Goal: Communication & Community: Ask a question

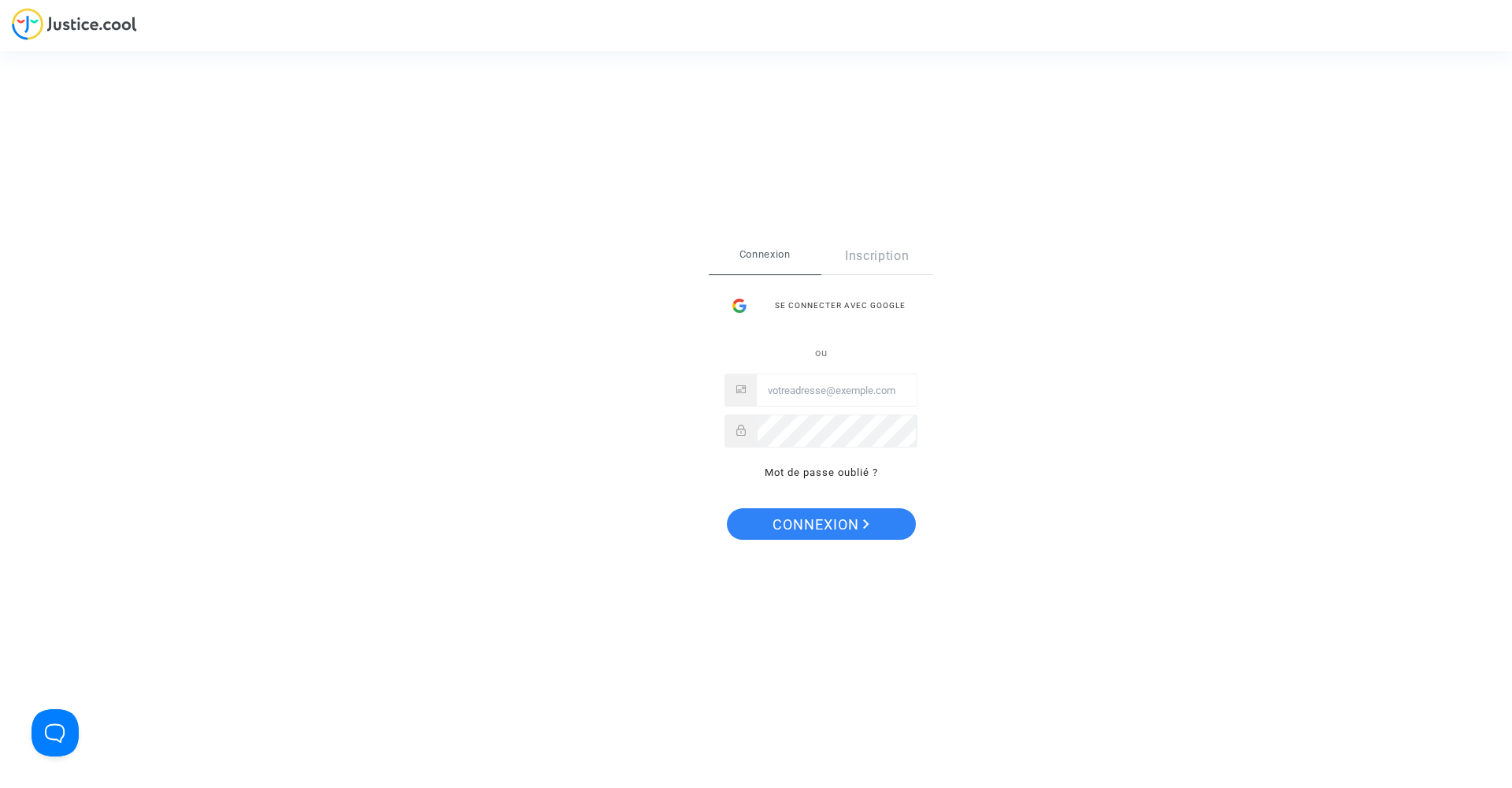
click at [809, 397] on input "Email" at bounding box center [837, 390] width 160 height 32
type input "[EMAIL_ADDRESS][DOMAIN_NAME]"
click at [727, 508] on button "Connexion" at bounding box center [821, 523] width 189 height 32
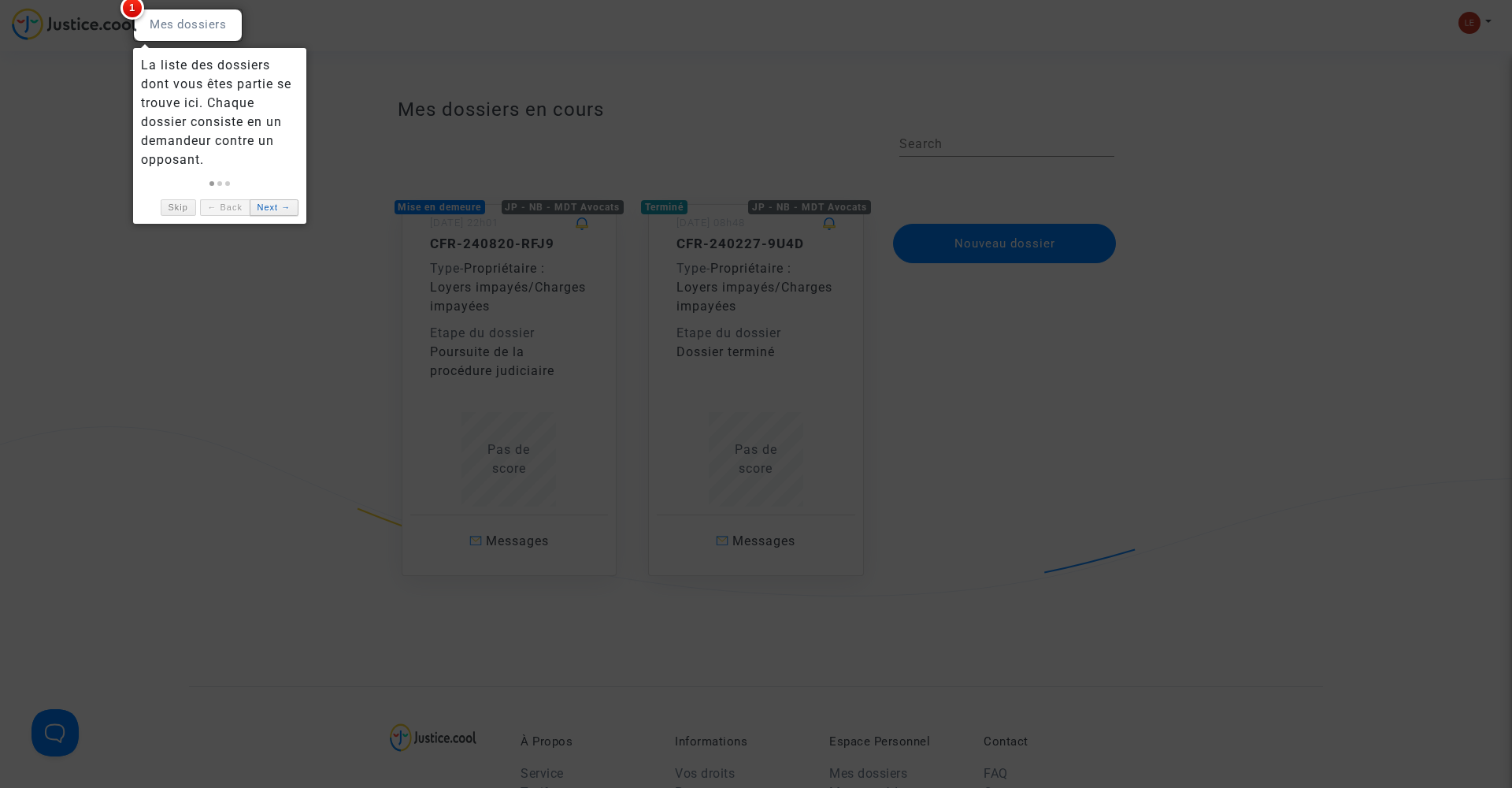
click at [264, 210] on link "Next →" at bounding box center [274, 207] width 49 height 16
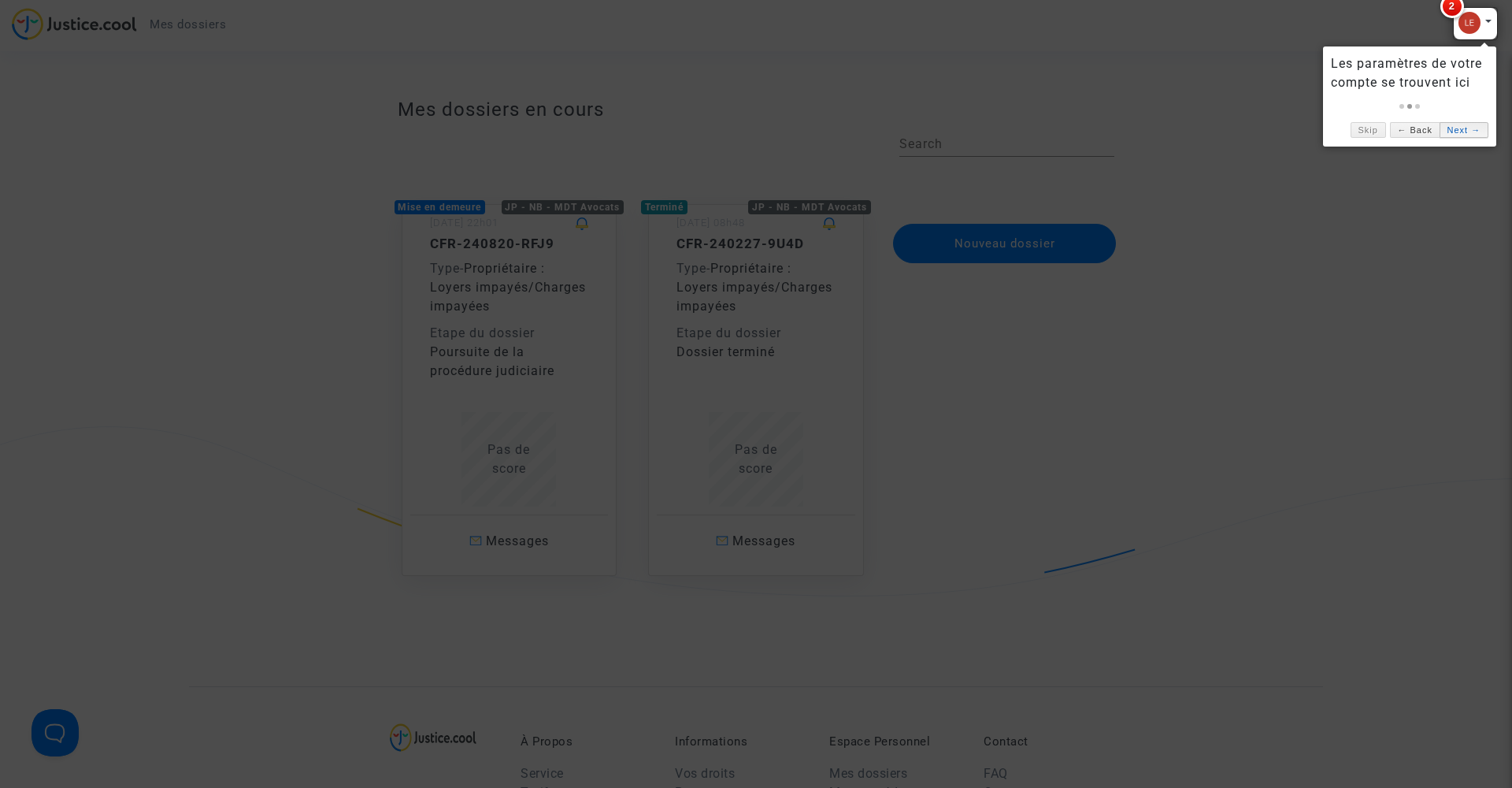
click at [1467, 127] on link "Next →" at bounding box center [1464, 130] width 49 height 16
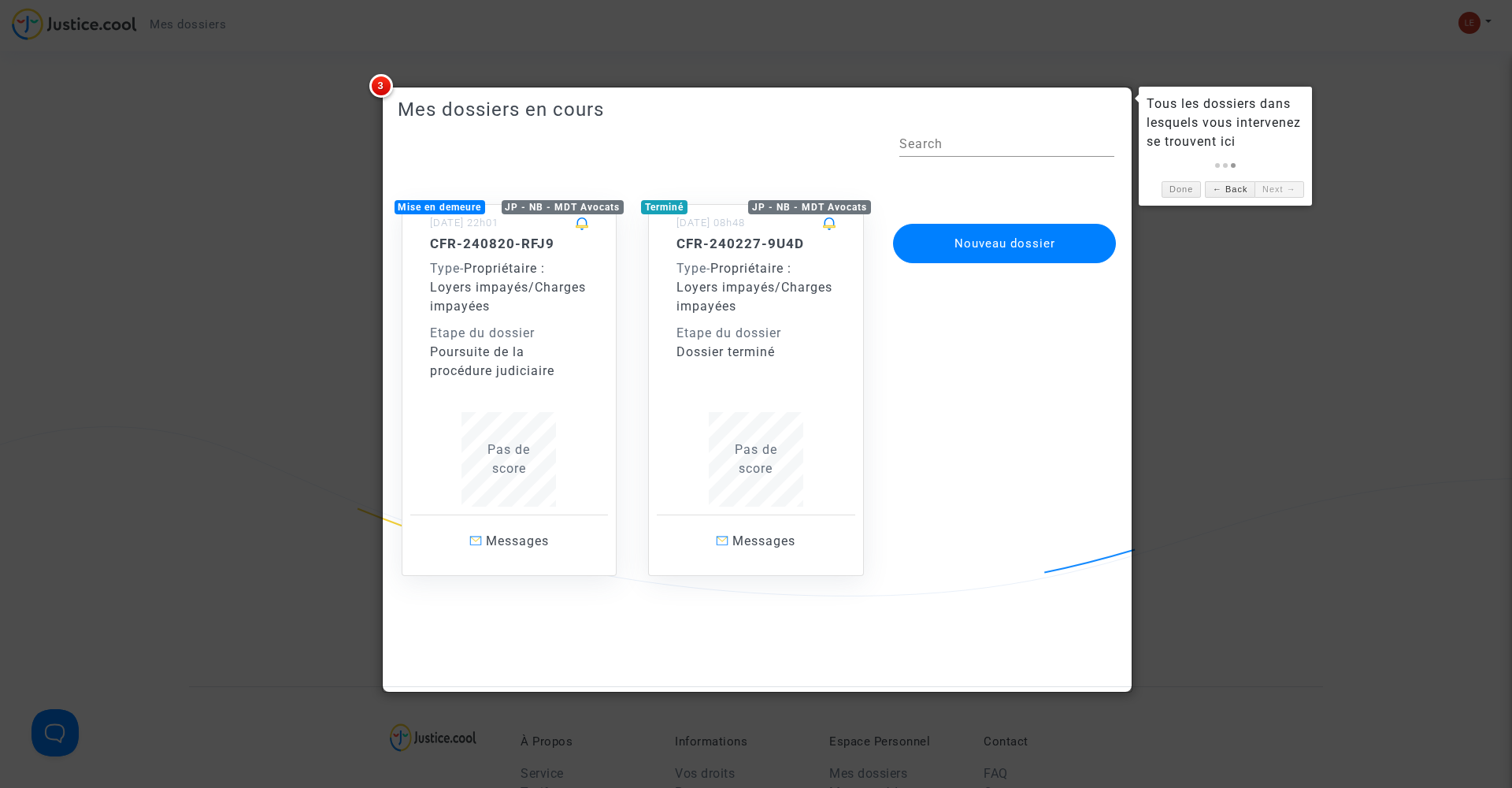
click at [1285, 190] on link "Next →" at bounding box center [1278, 189] width 49 height 16
click at [1213, 186] on link "← Back" at bounding box center [1229, 189] width 50 height 16
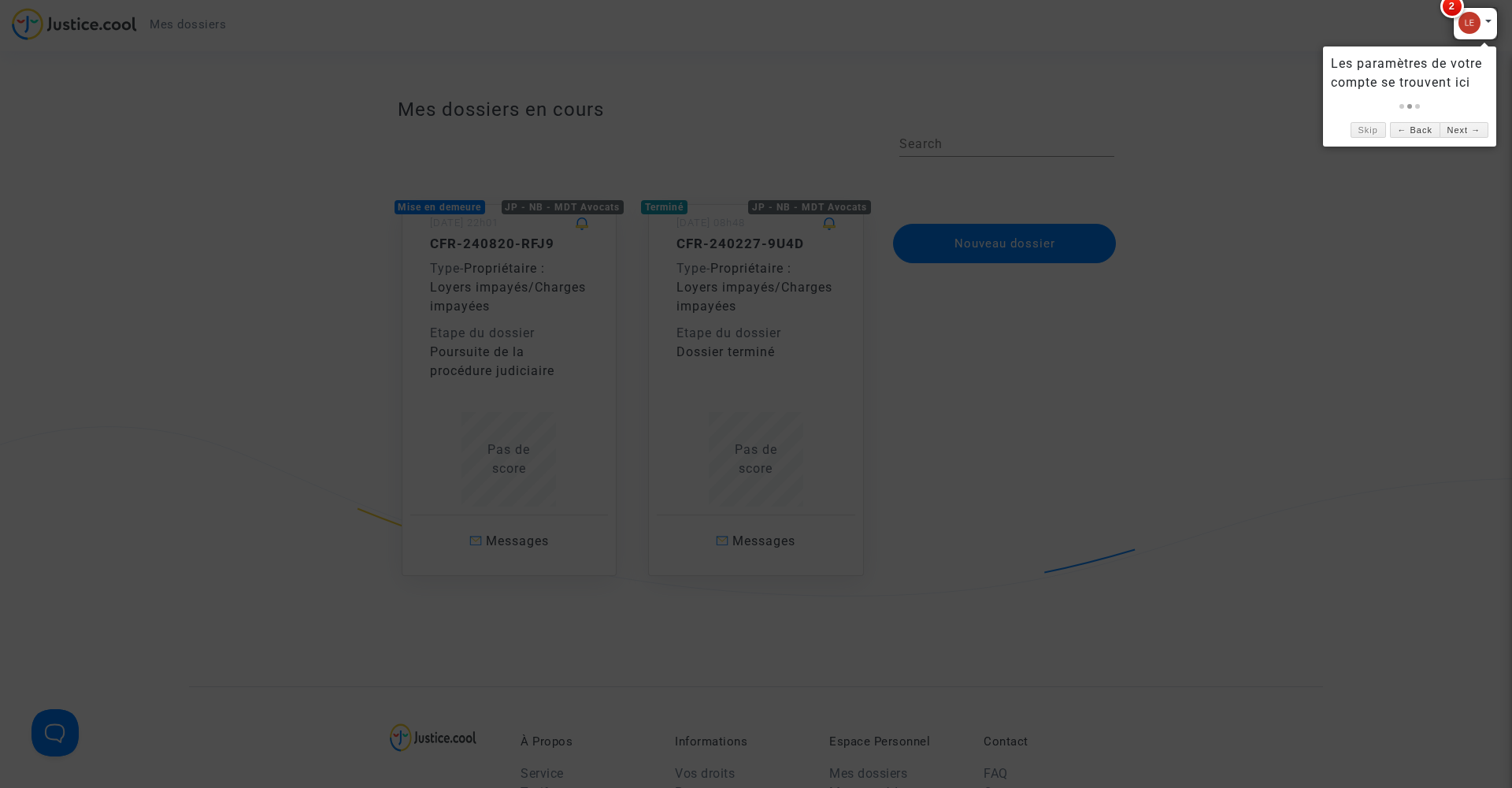
click at [546, 330] on div at bounding box center [756, 394] width 1512 height 788
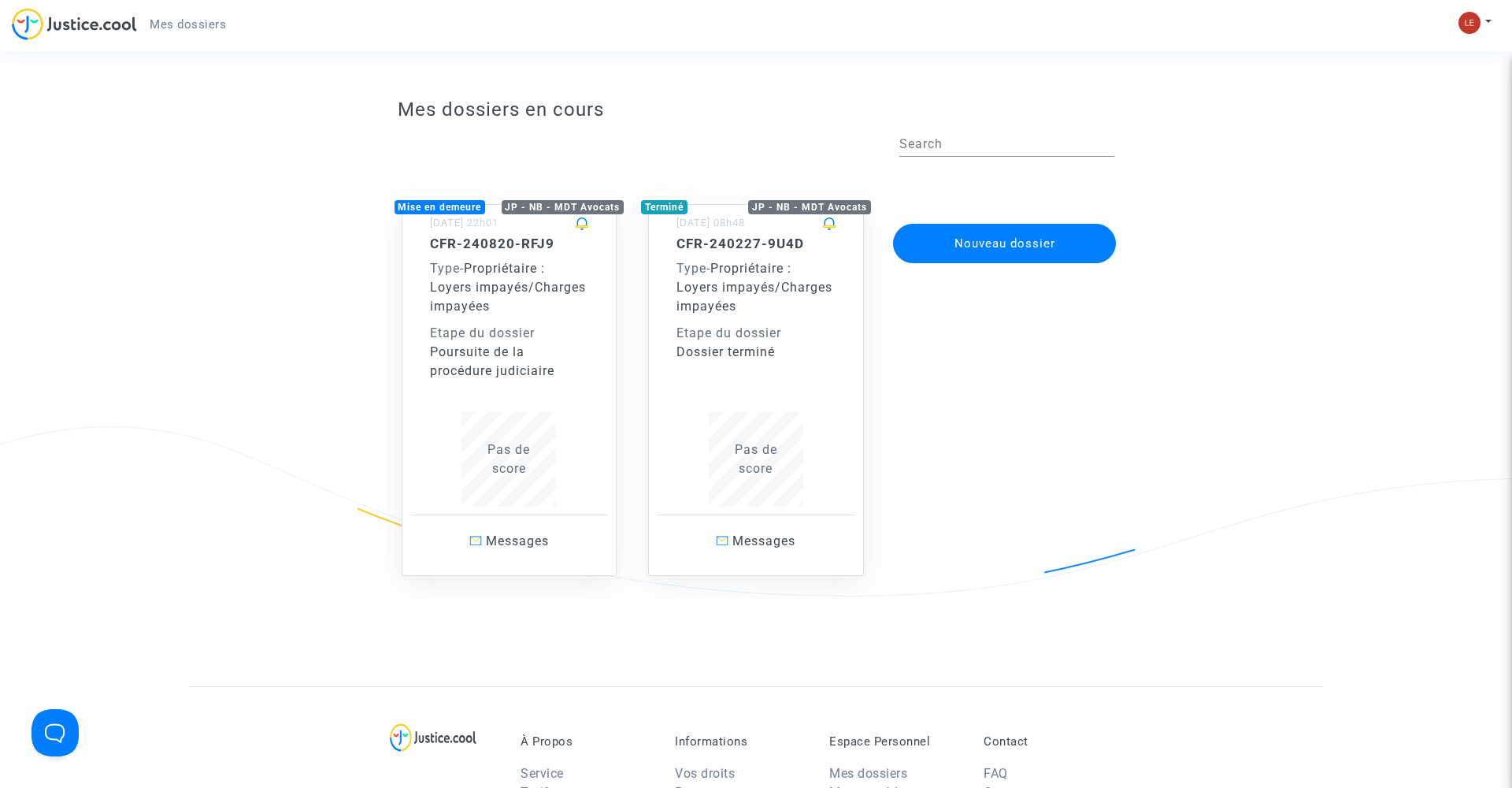
click at [497, 337] on div "Etape du dossier" at bounding box center [509, 333] width 159 height 19
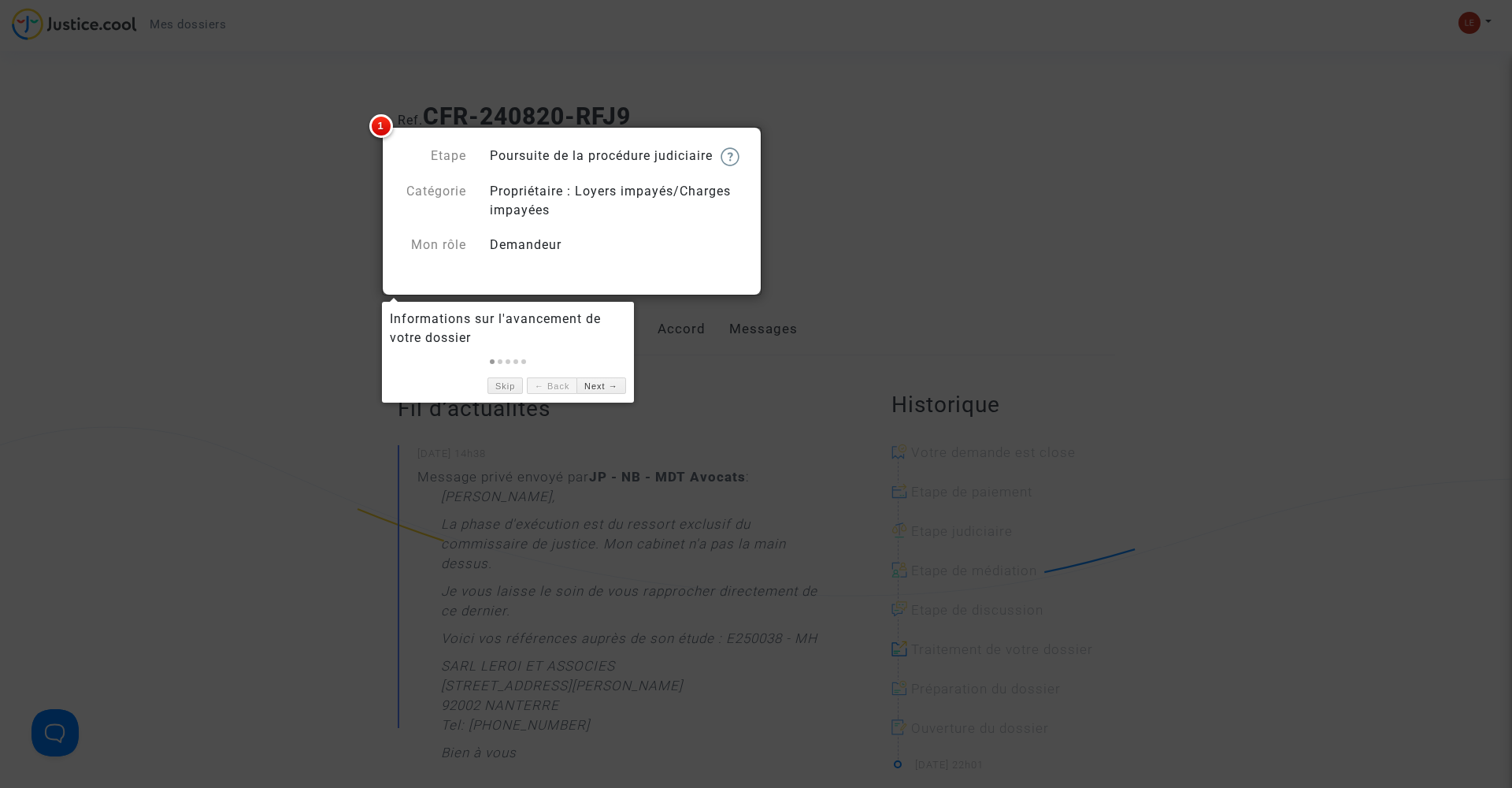
scroll to position [3, 0]
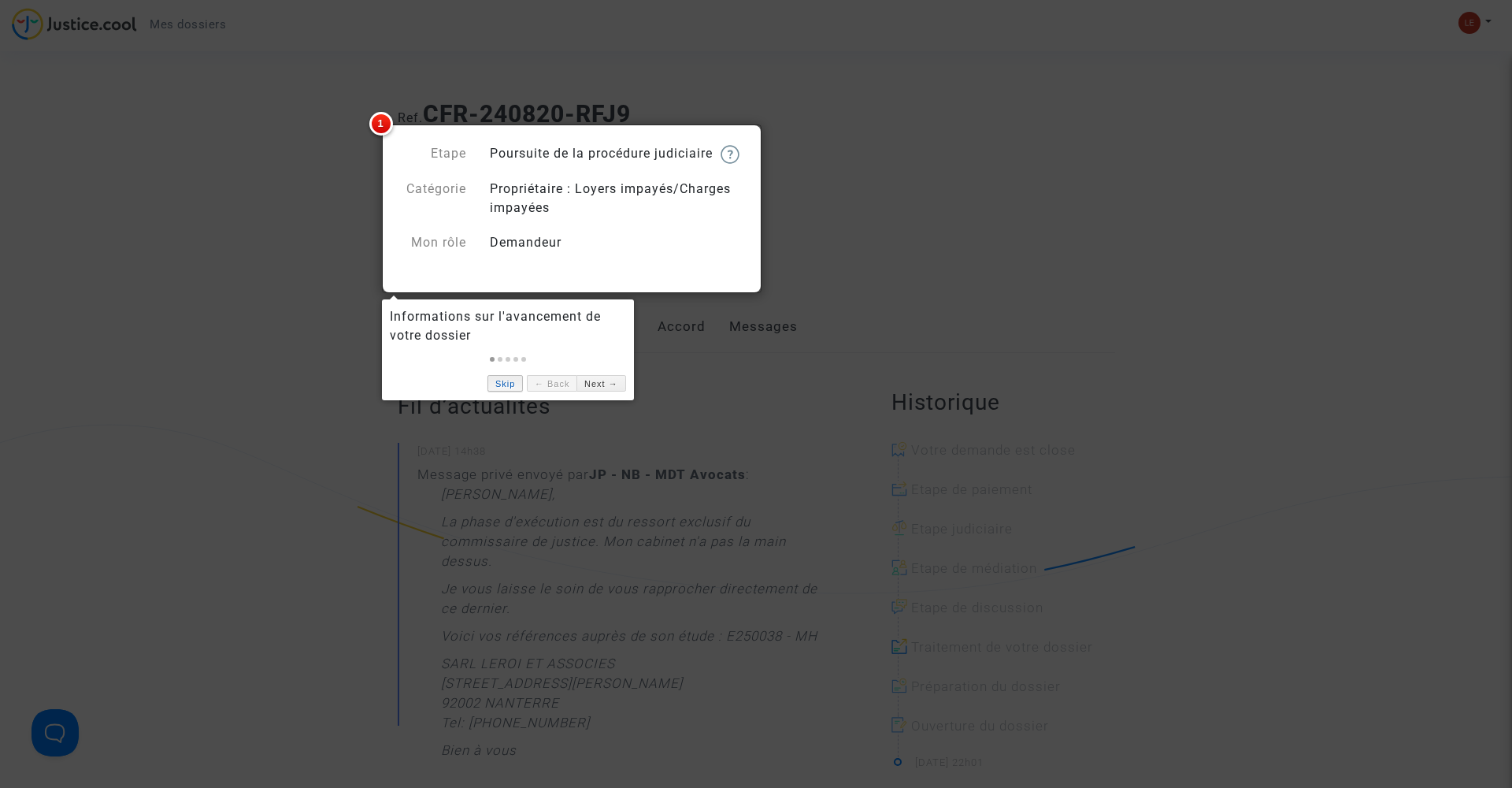
click at [508, 385] on link "Skip" at bounding box center [504, 382] width 35 height 16
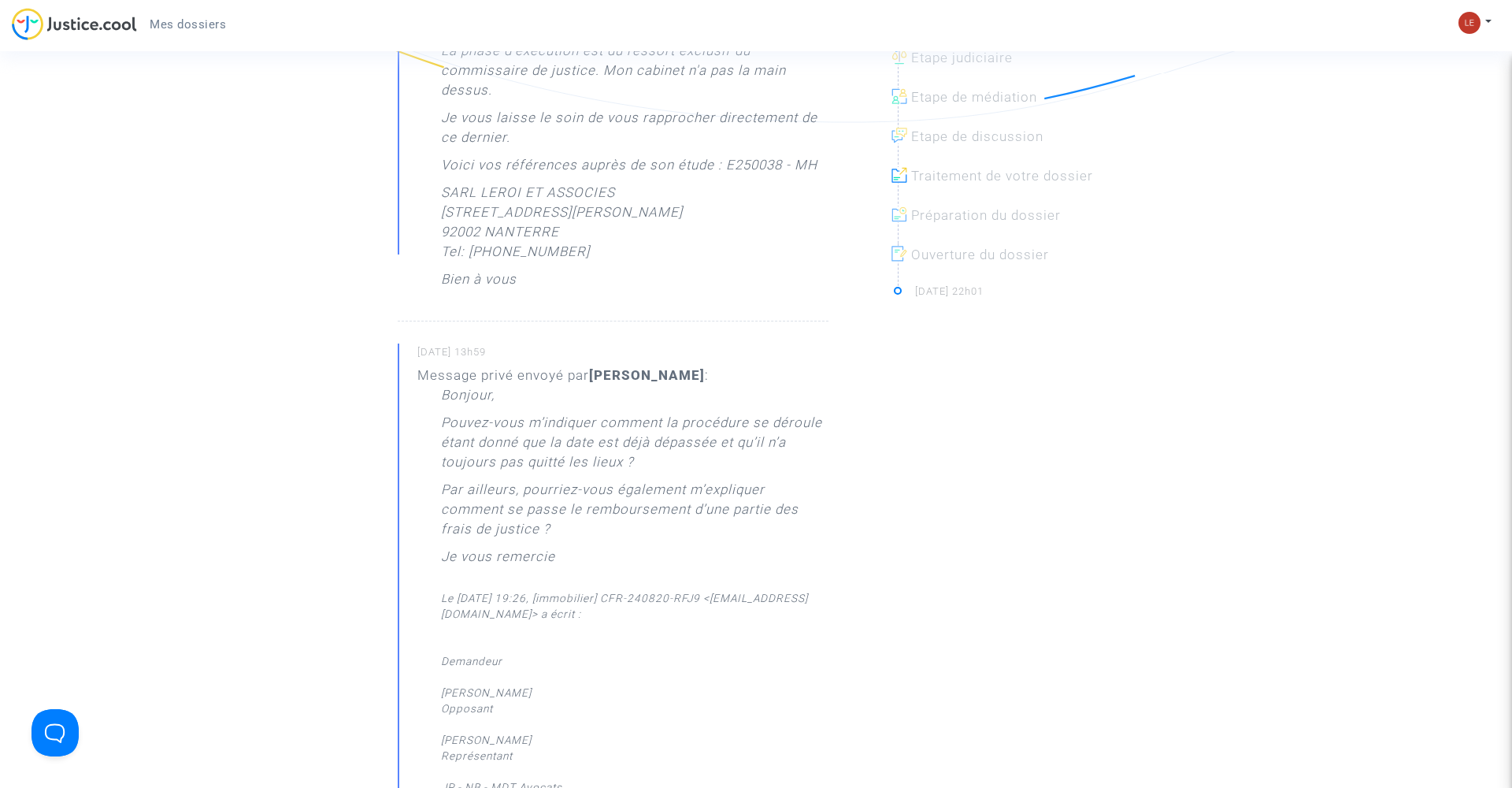
scroll to position [475, 0]
drag, startPoint x: 559, startPoint y: 580, endPoint x: 473, endPoint y: 521, distance: 104.3
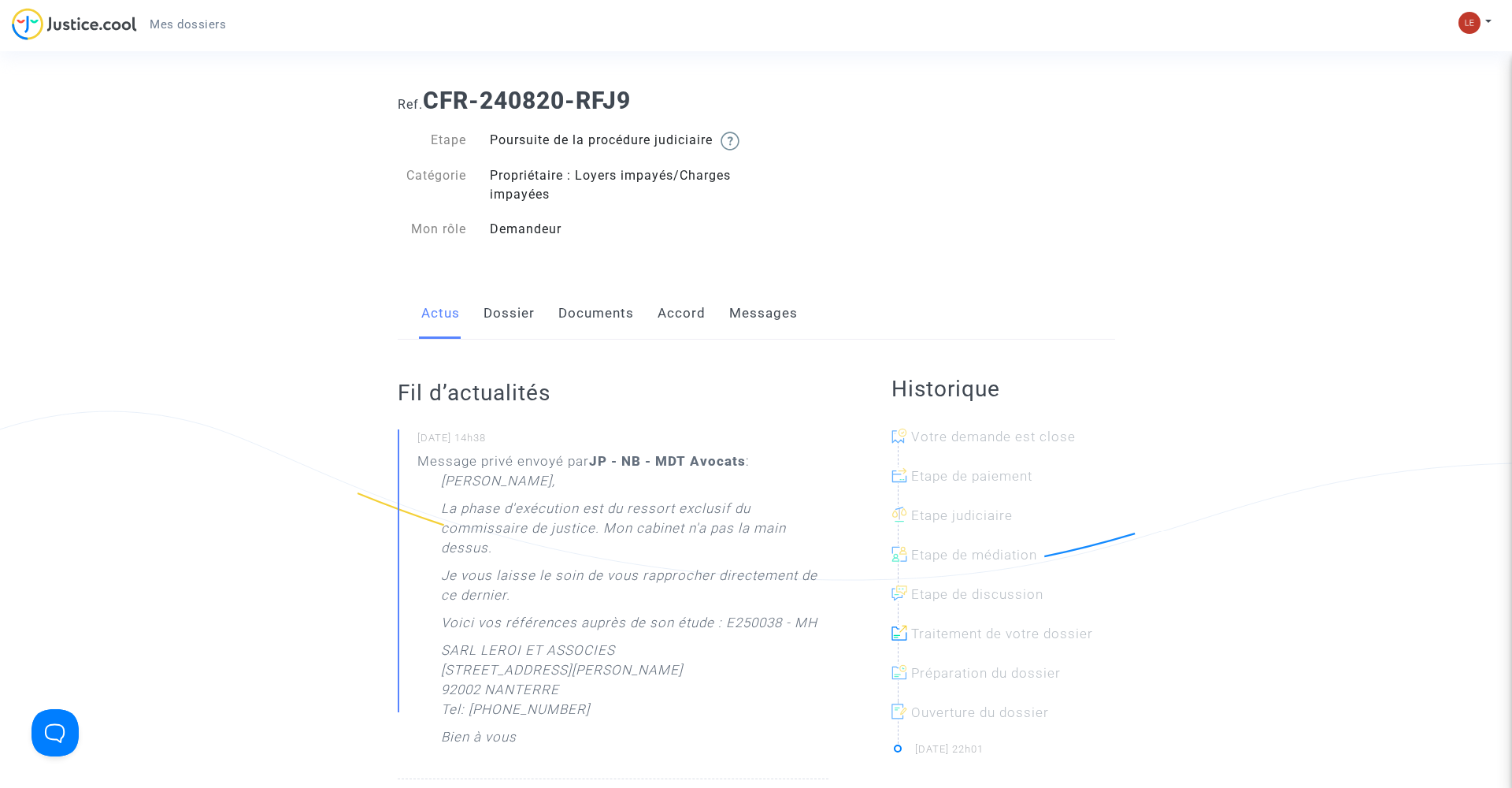
scroll to position [0, 0]
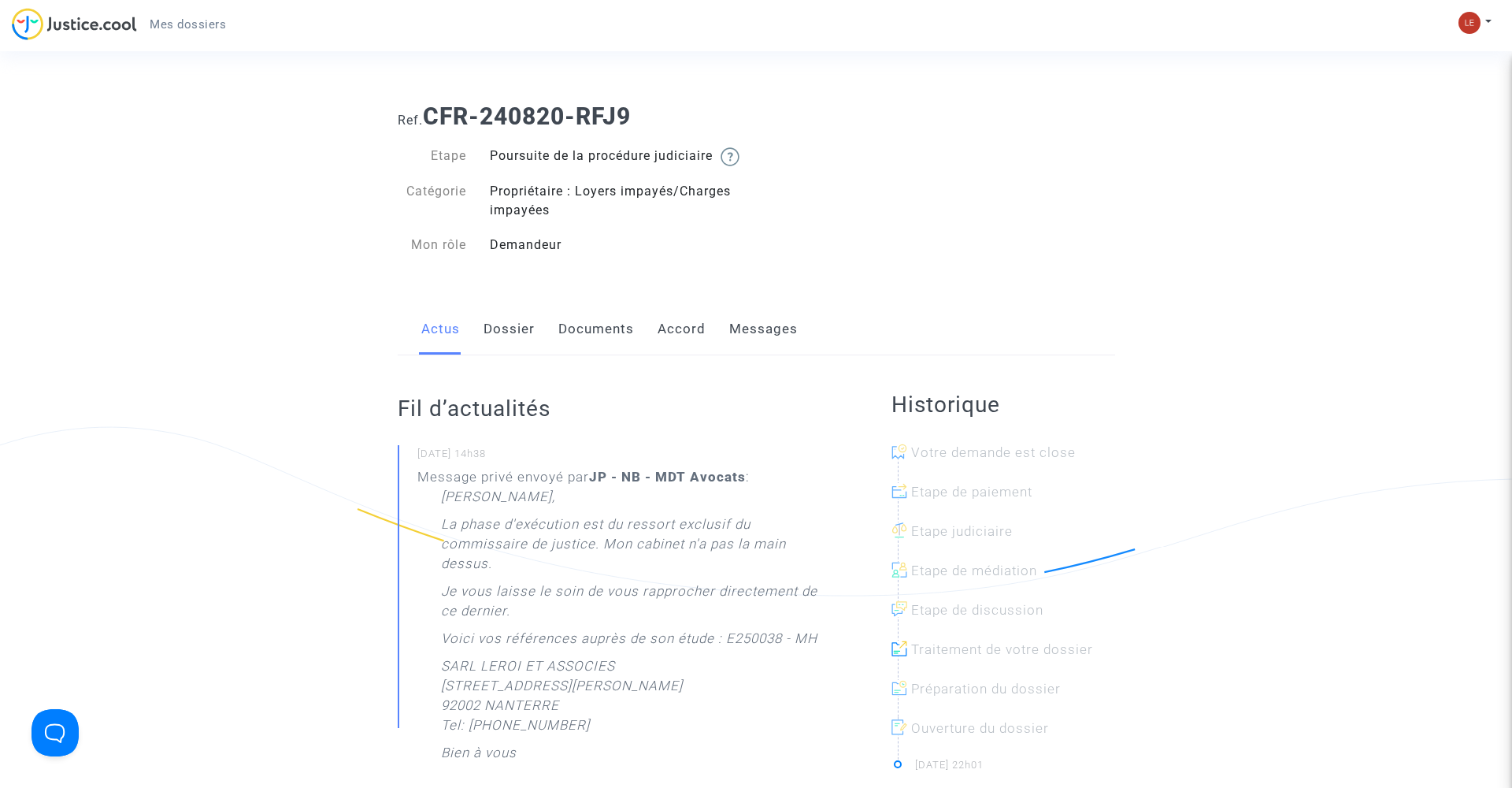
click at [577, 355] on link "Documents" at bounding box center [596, 329] width 76 height 52
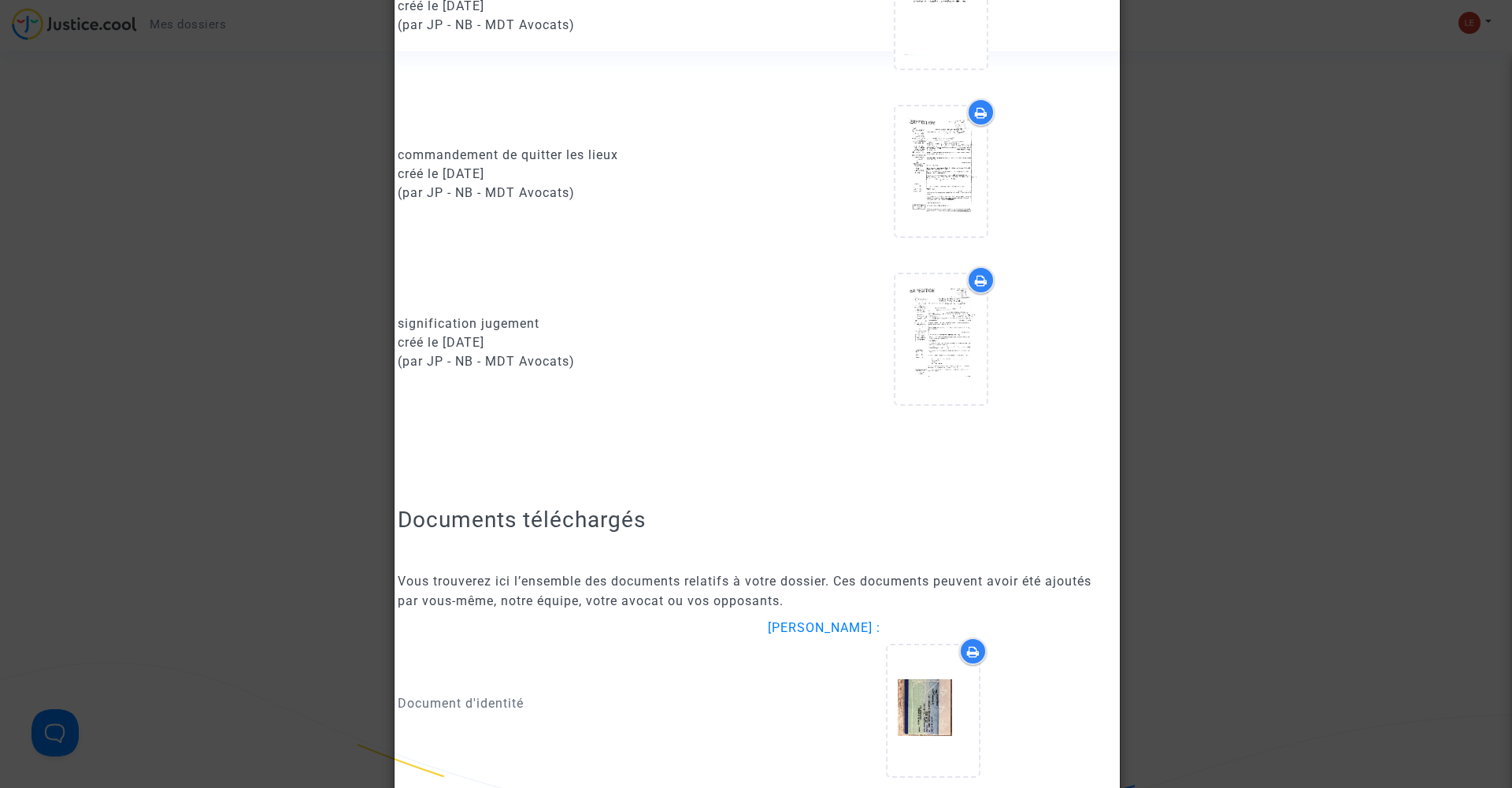
scroll to position [2139, 0]
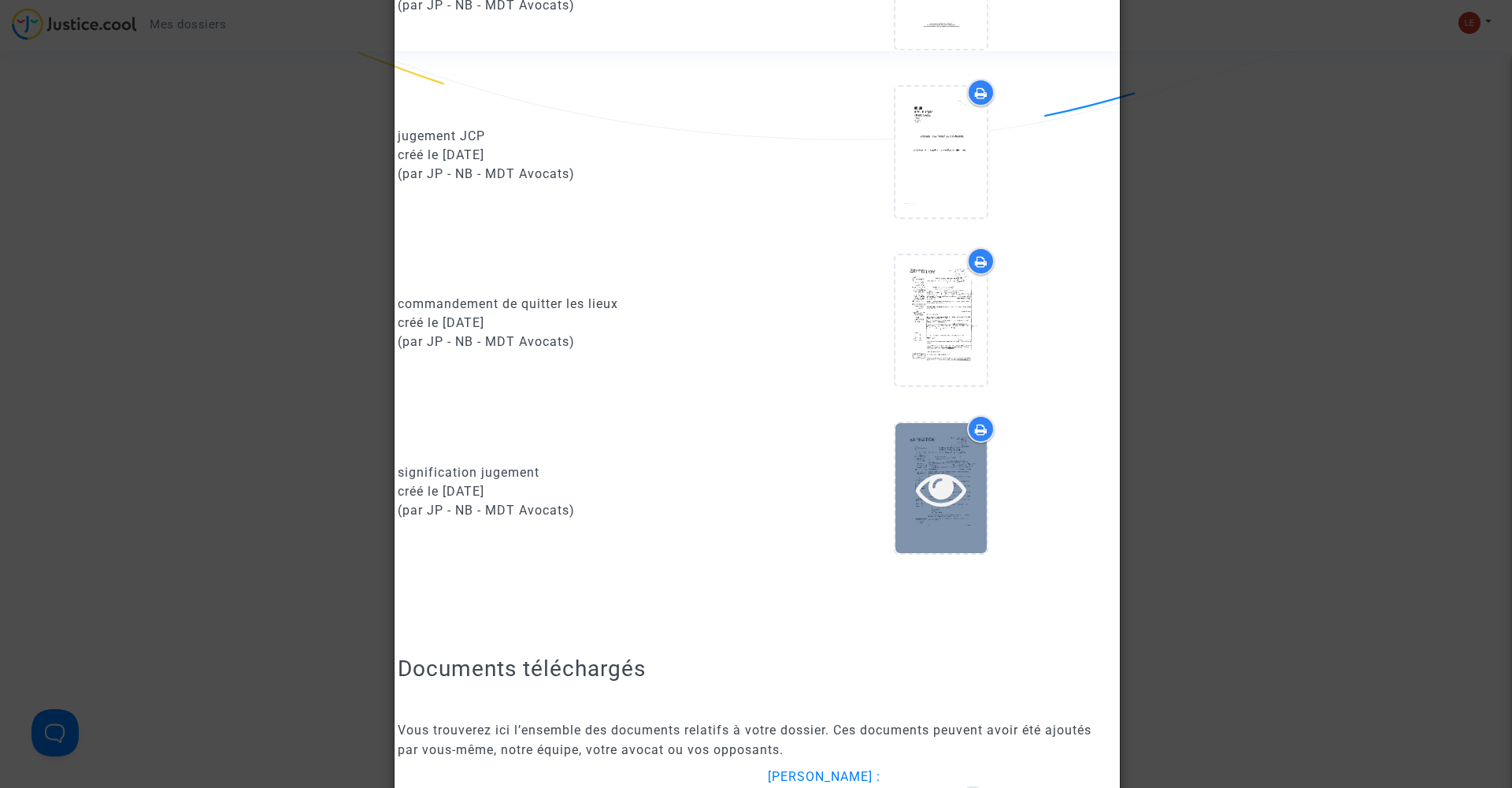
click at [939, 504] on icon at bounding box center [942, 488] width 52 height 51
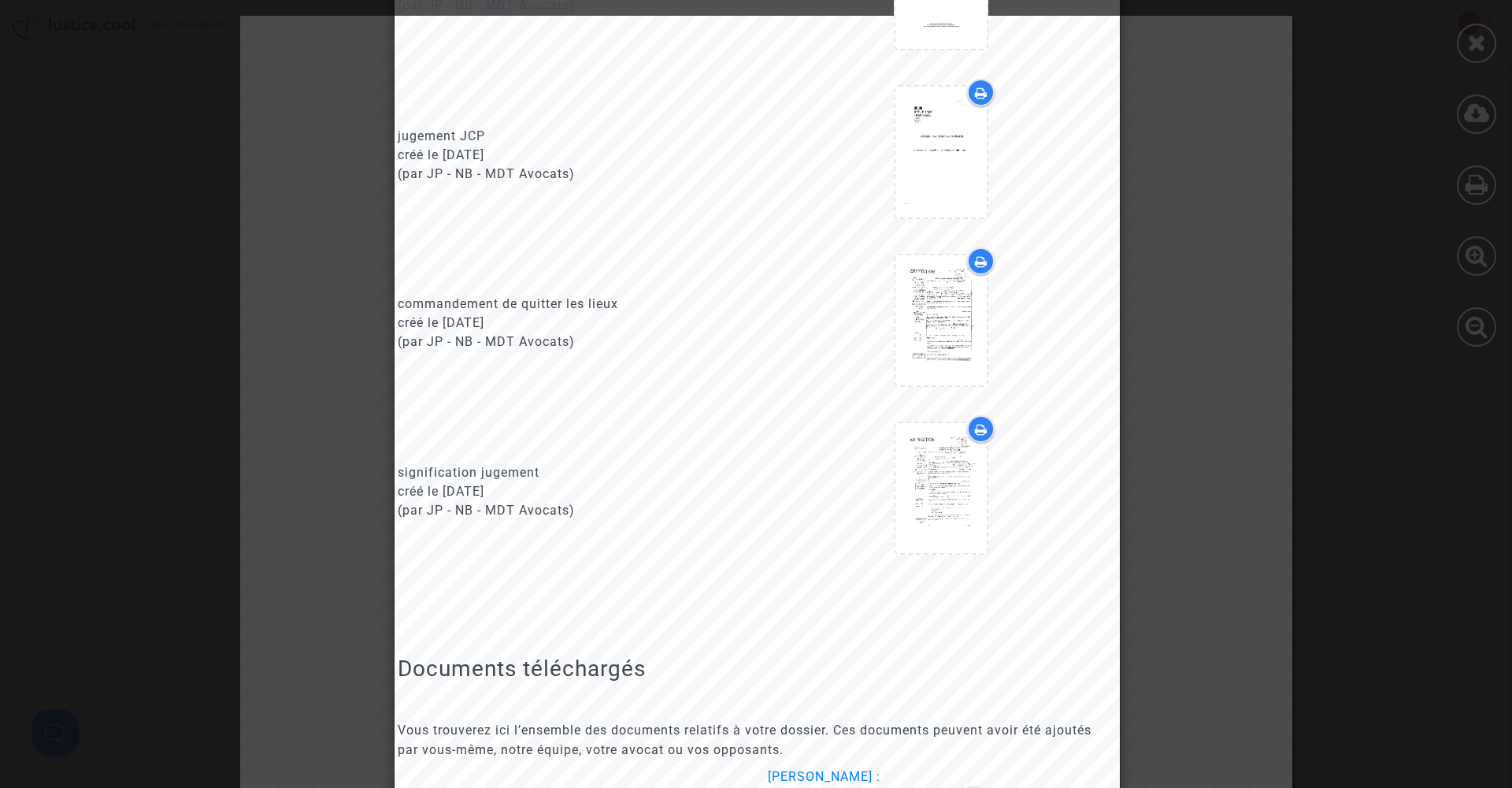
click at [723, 138] on div "jugement JCP créé le 29/06/2025 (par JP - NB - MDT Avocats)" at bounding box center [571, 155] width 371 height 152
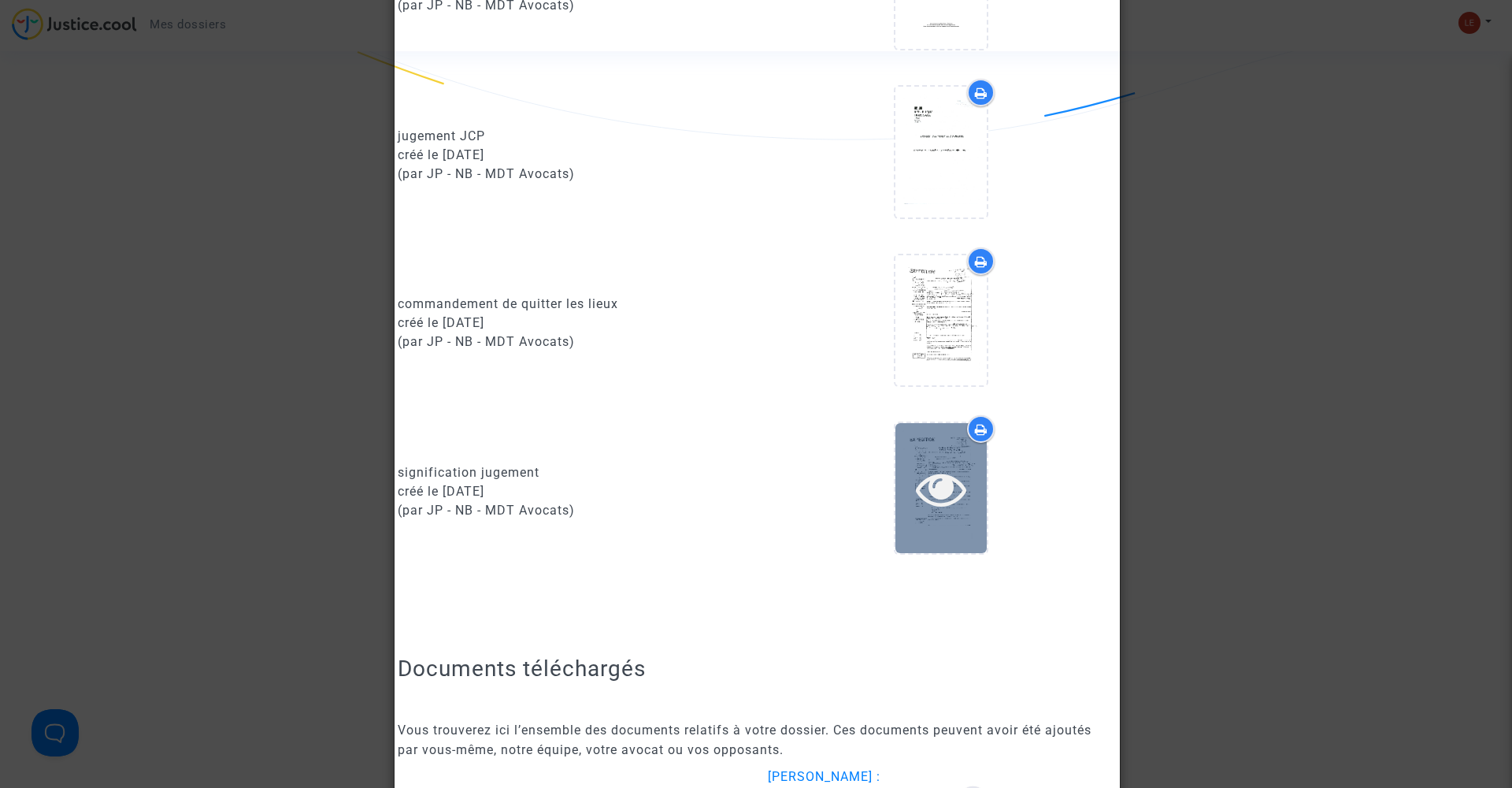
click at [941, 483] on icon at bounding box center [942, 488] width 52 height 51
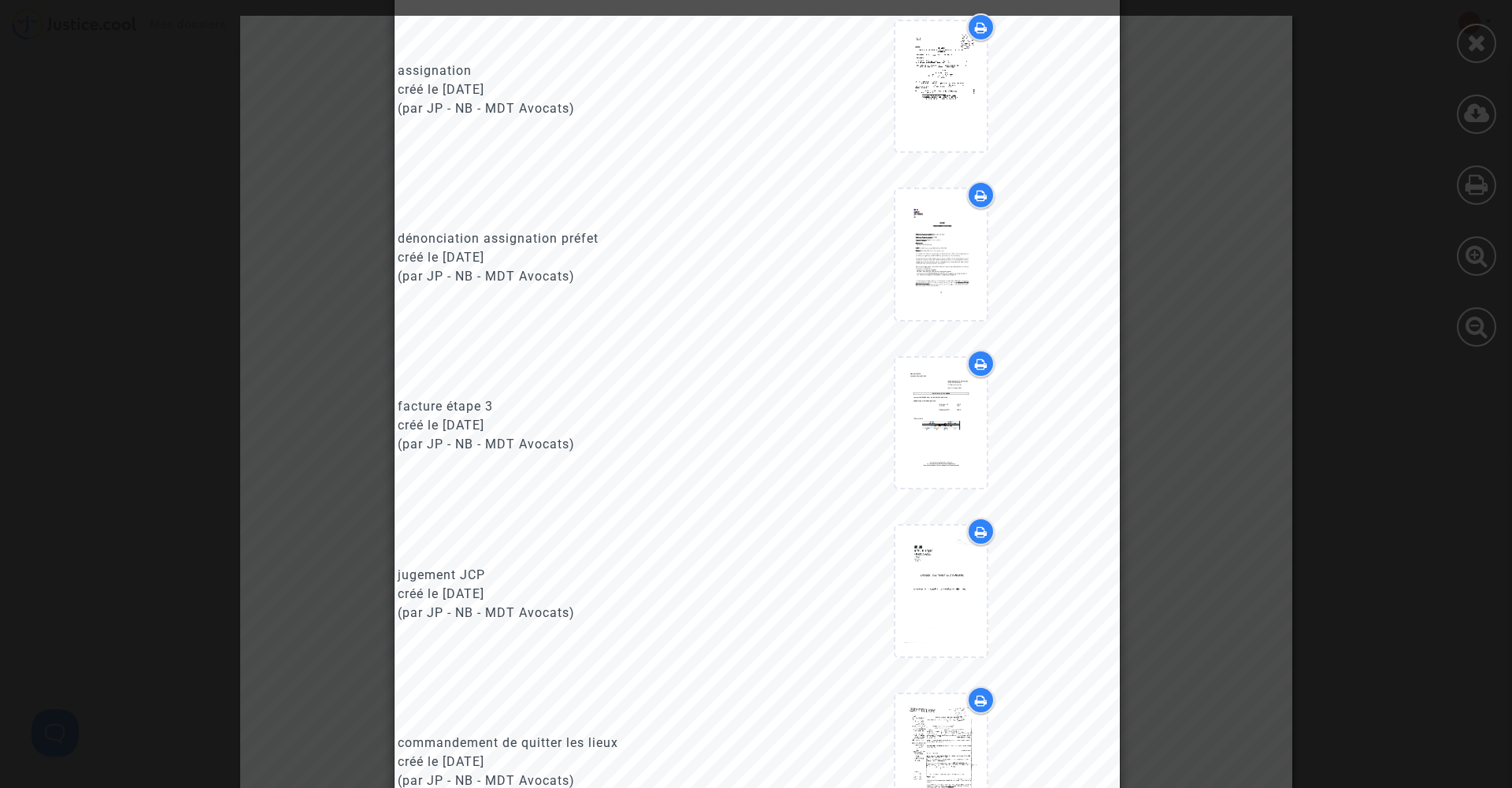
scroll to position [1487, 0]
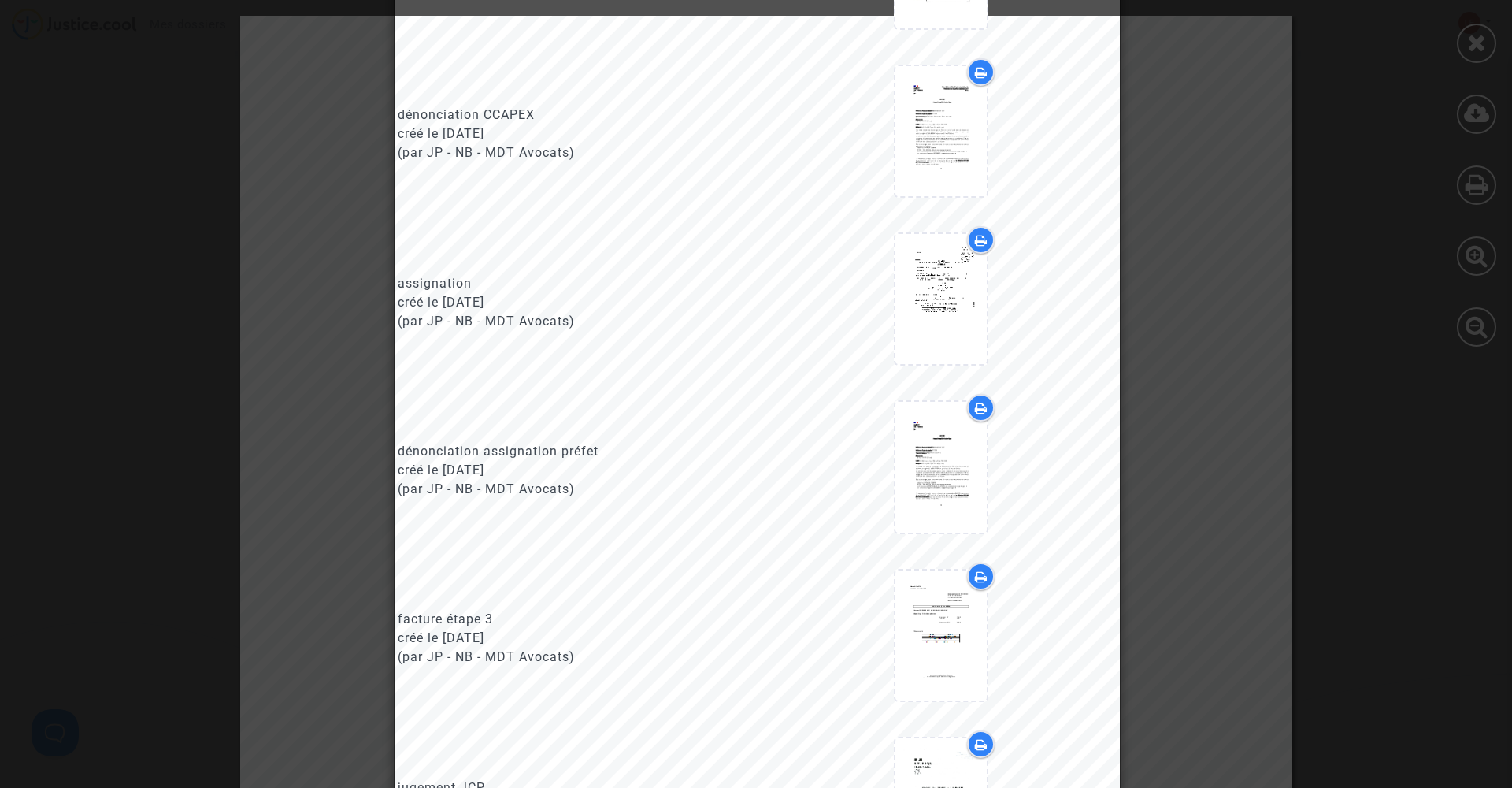
click at [670, 378] on div "assignation créé le 03/01/2025 (par JP - NB - MDT Avocats)" at bounding box center [571, 302] width 371 height 152
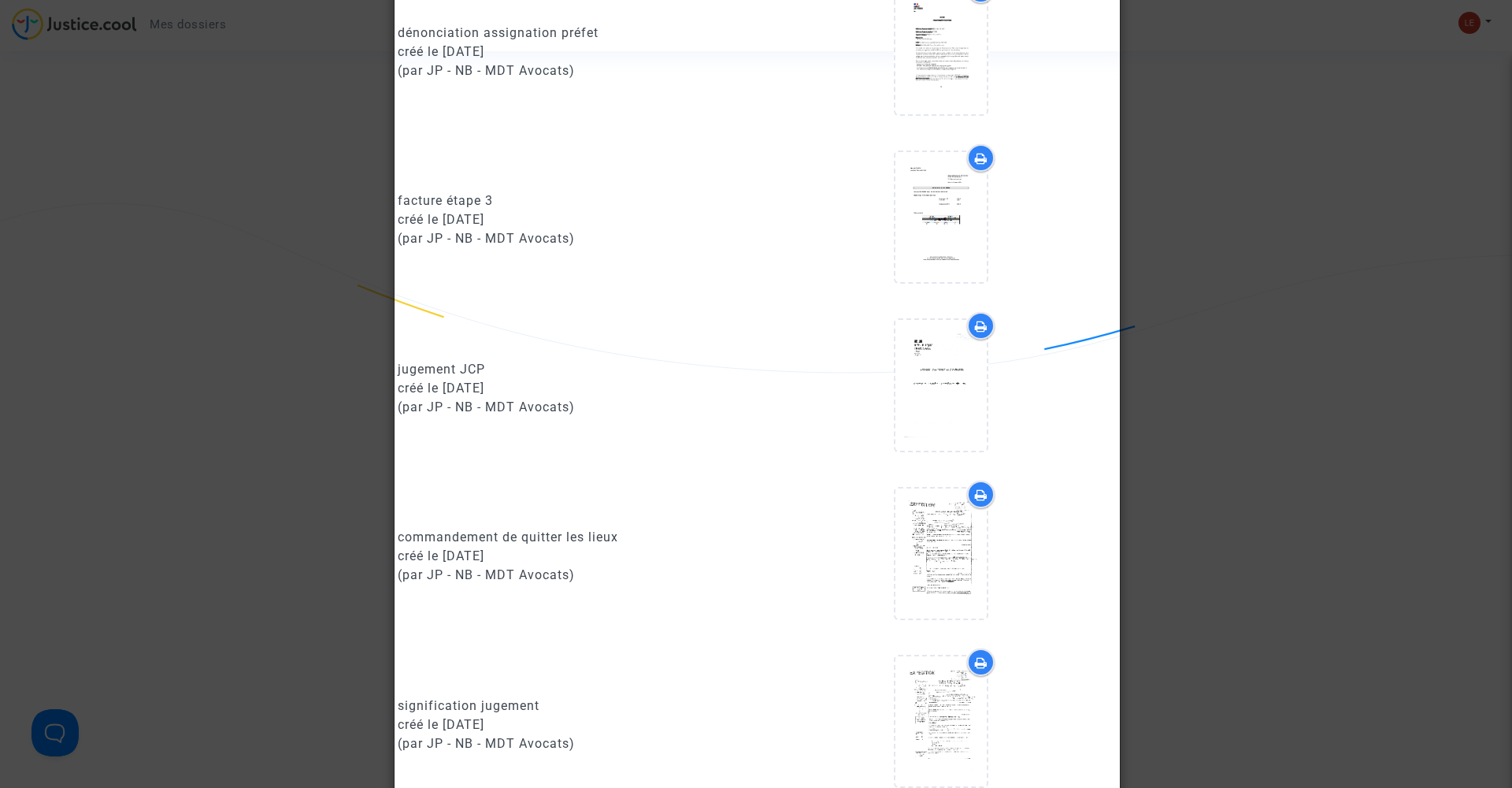
scroll to position [1909, 0]
click at [433, 544] on div "commandement de quitter les lieux" at bounding box center [571, 534] width 347 height 19
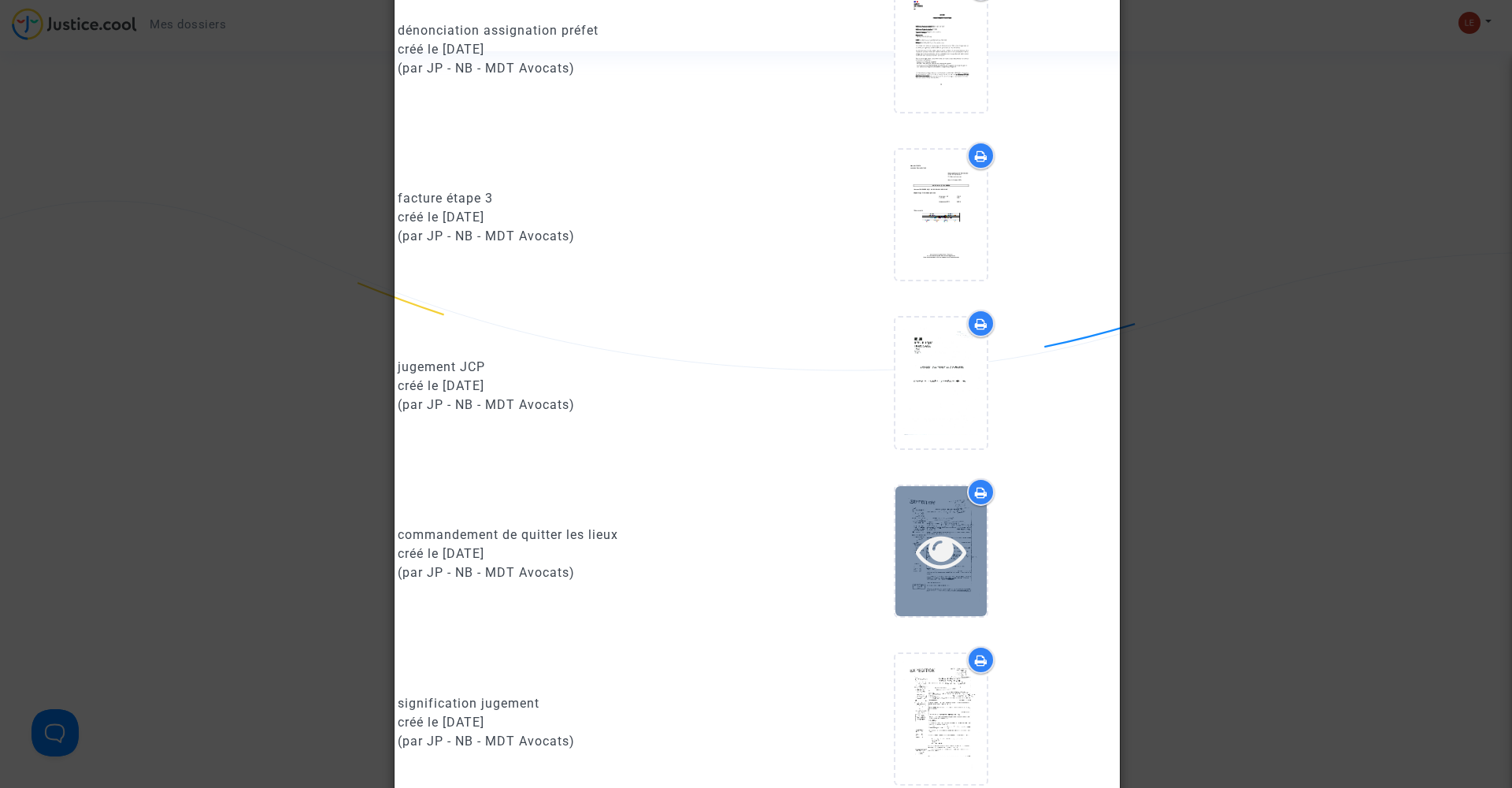
click at [923, 564] on icon at bounding box center [942, 550] width 52 height 51
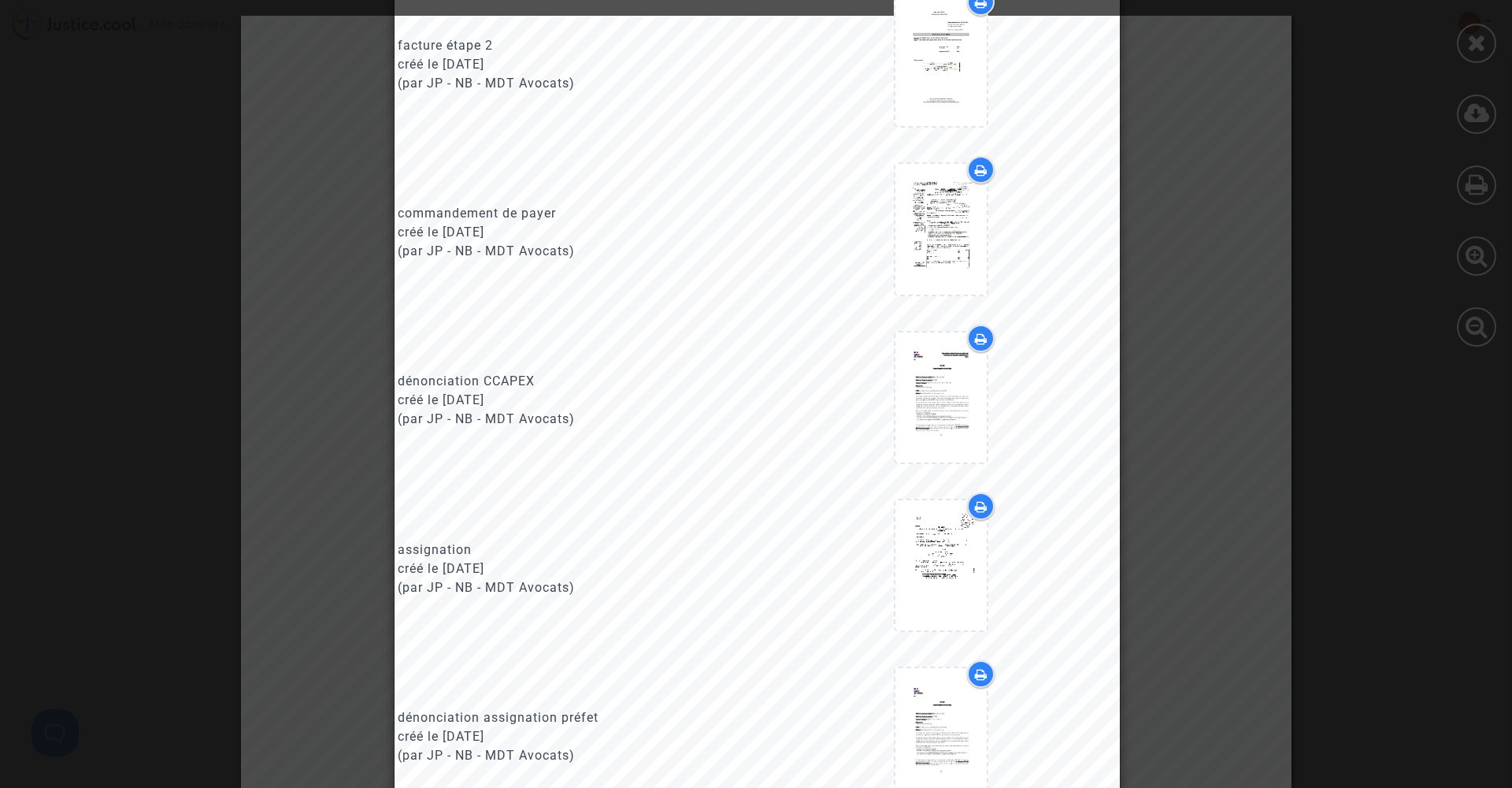
scroll to position [0, 0]
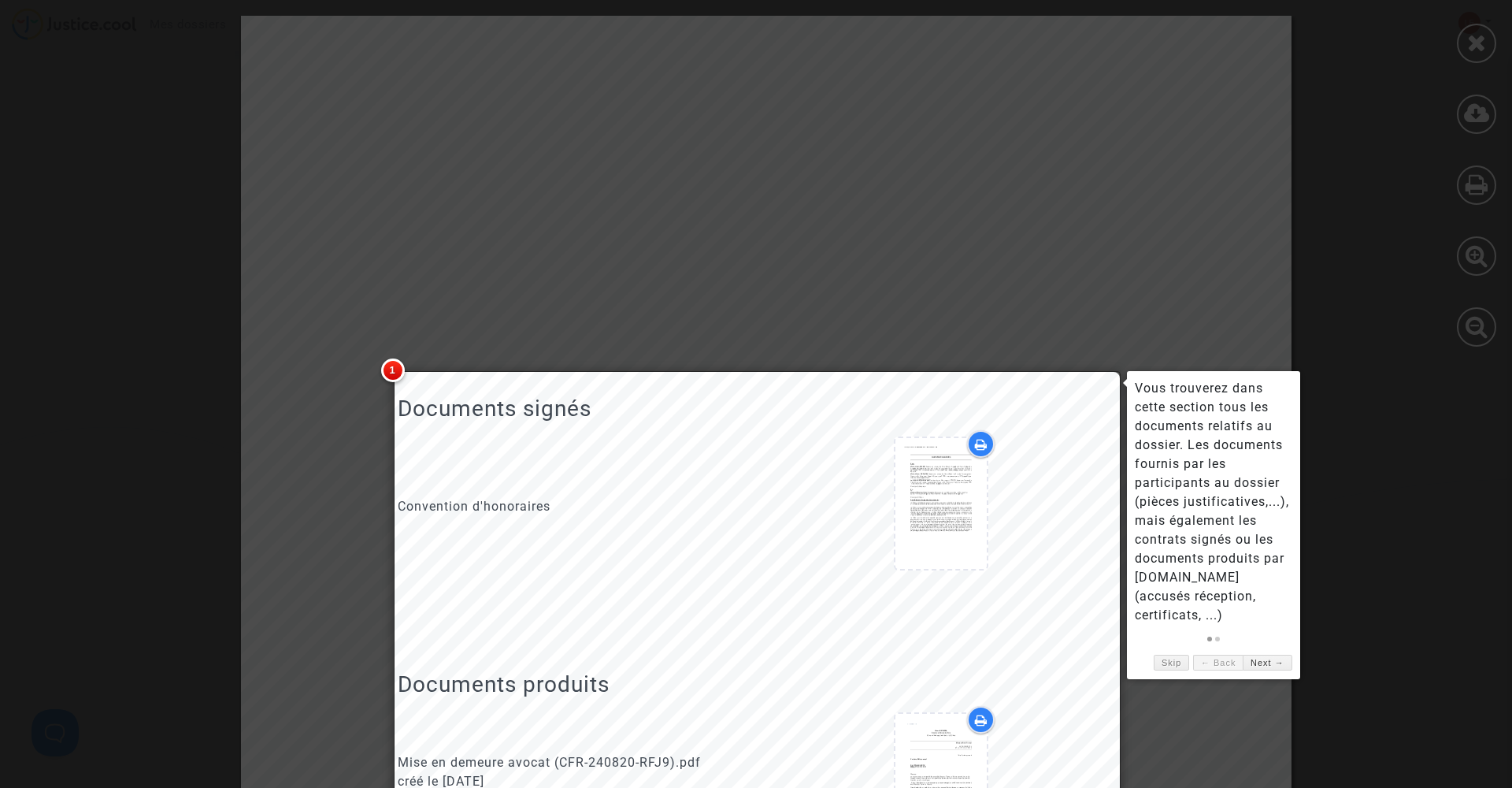
click at [1432, 161] on div at bounding box center [756, 394] width 1512 height 788
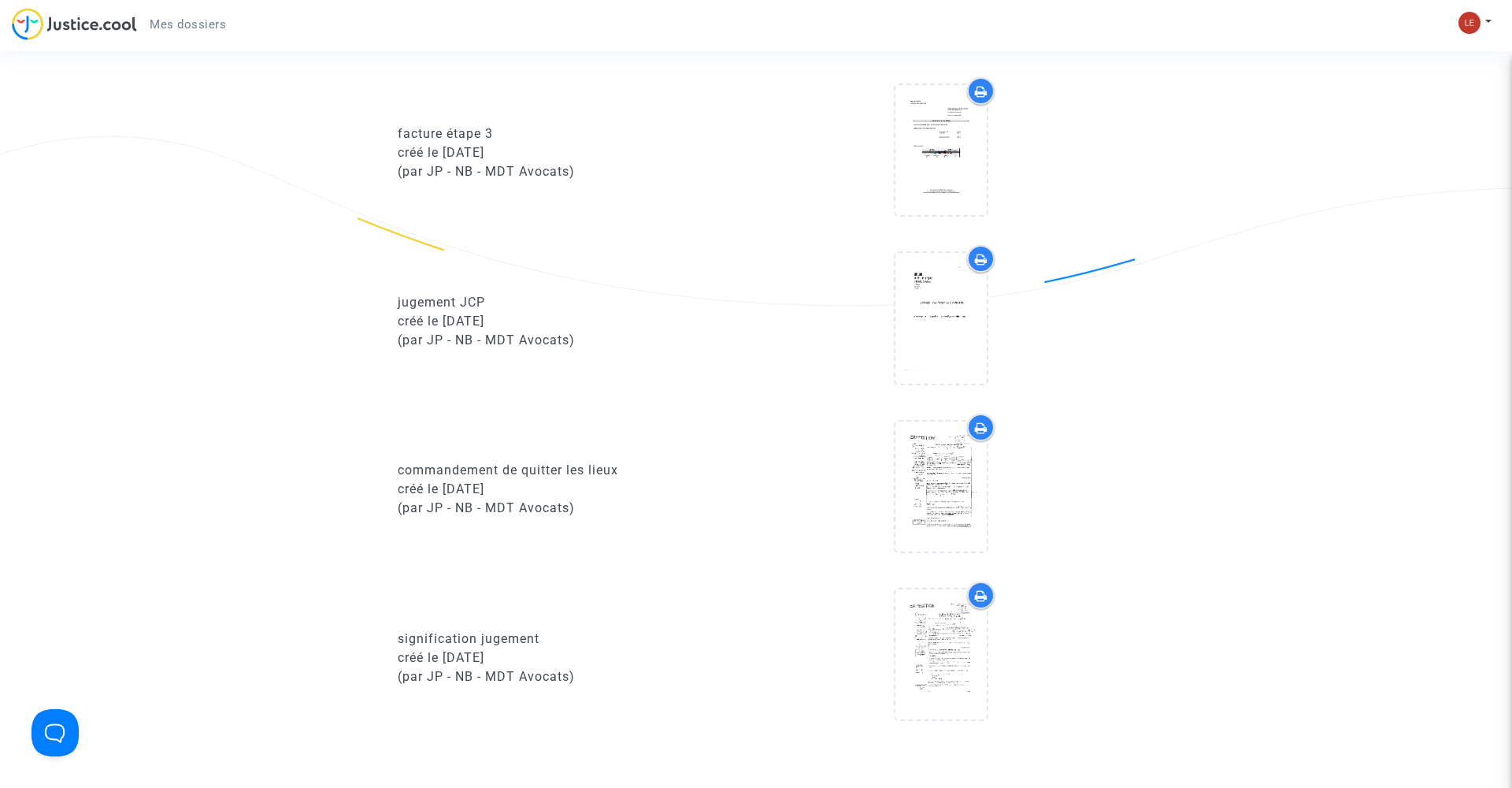
scroll to position [1976, 0]
click at [985, 599] on icon at bounding box center [981, 592] width 13 height 13
click at [979, 431] on icon at bounding box center [981, 425] width 13 height 13
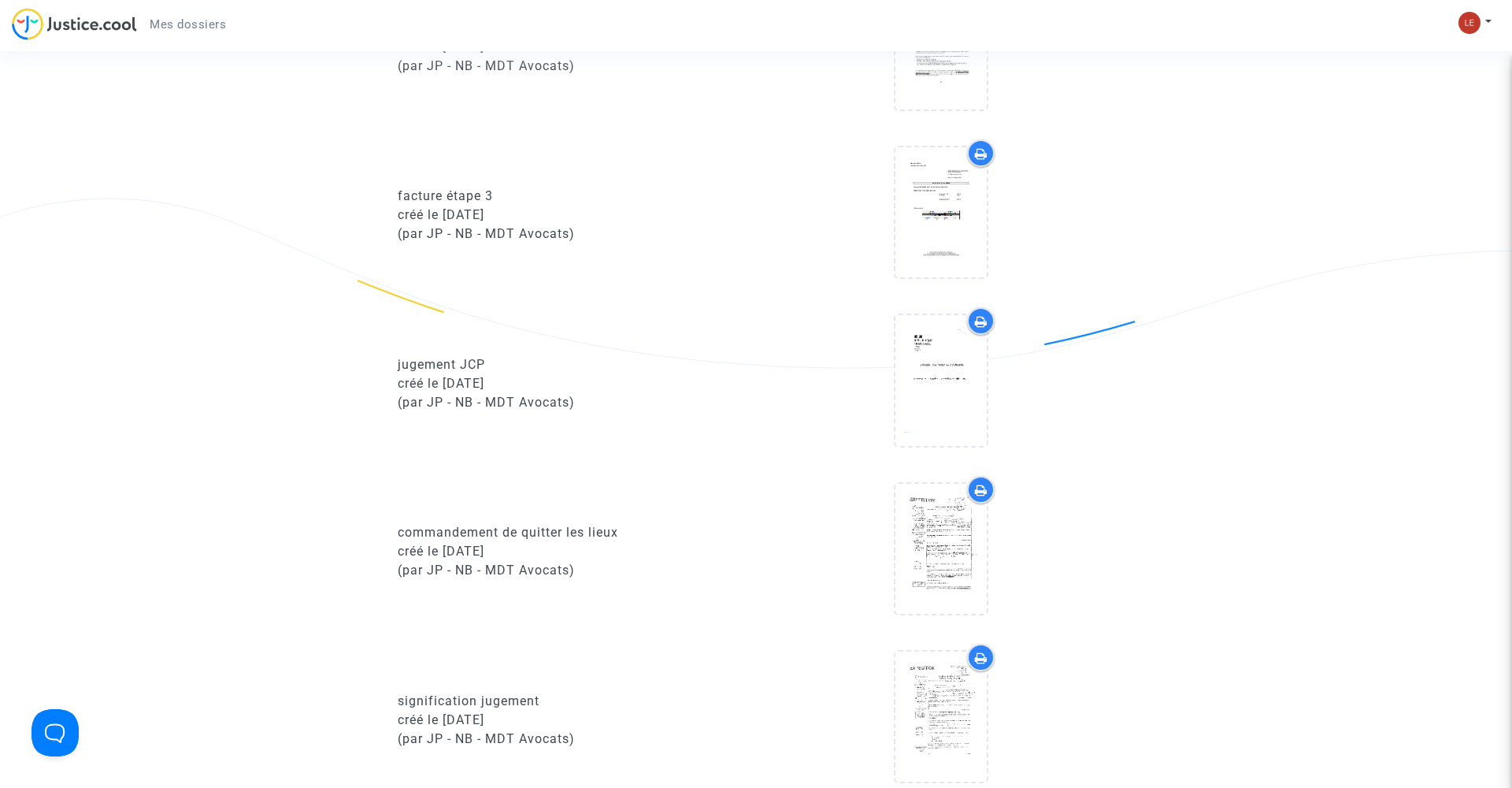
scroll to position [1909, 0]
click at [979, 330] on icon at bounding box center [981, 323] width 13 height 13
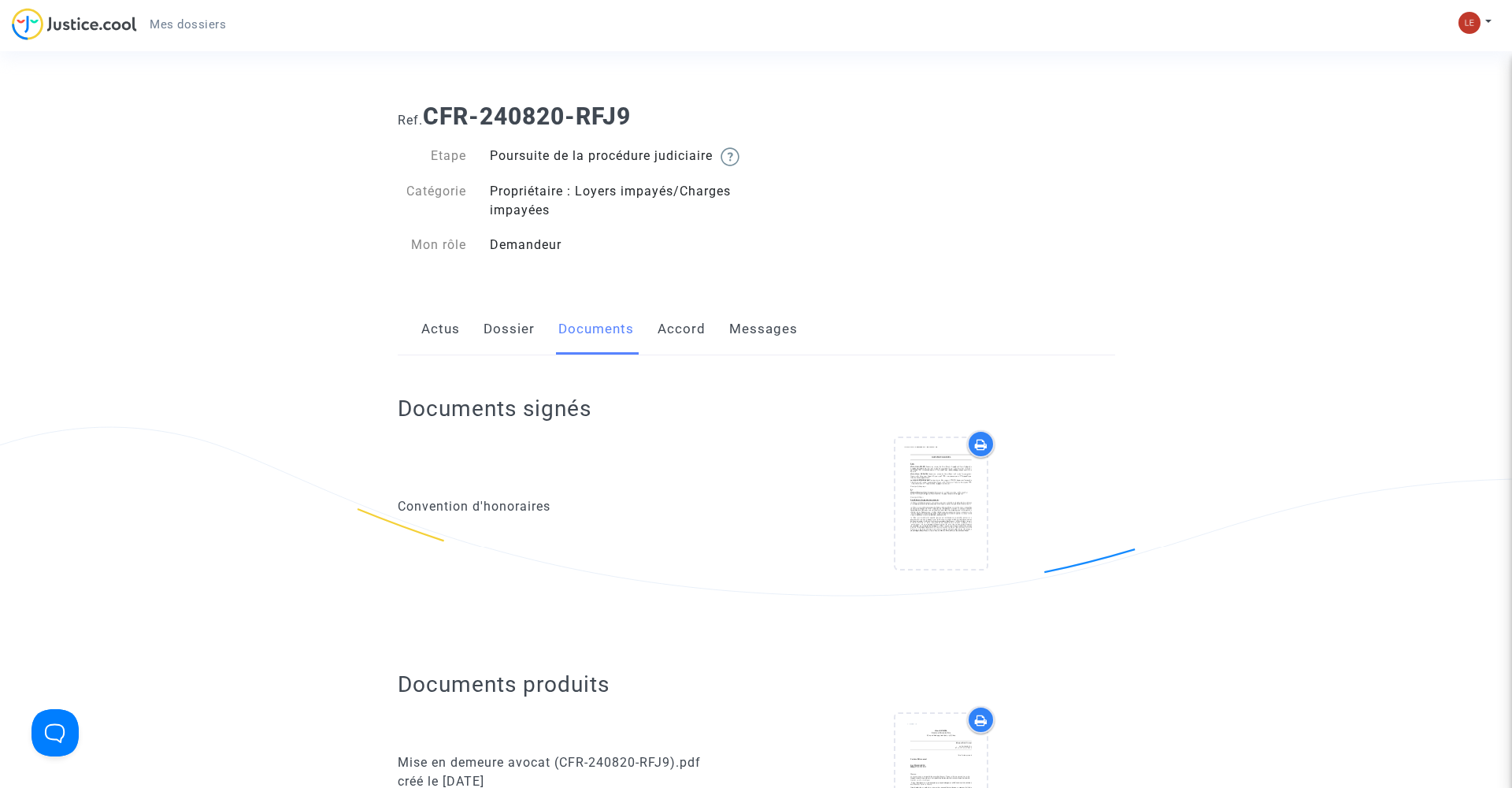
click at [775, 349] on link "Messages" at bounding box center [764, 329] width 69 height 52
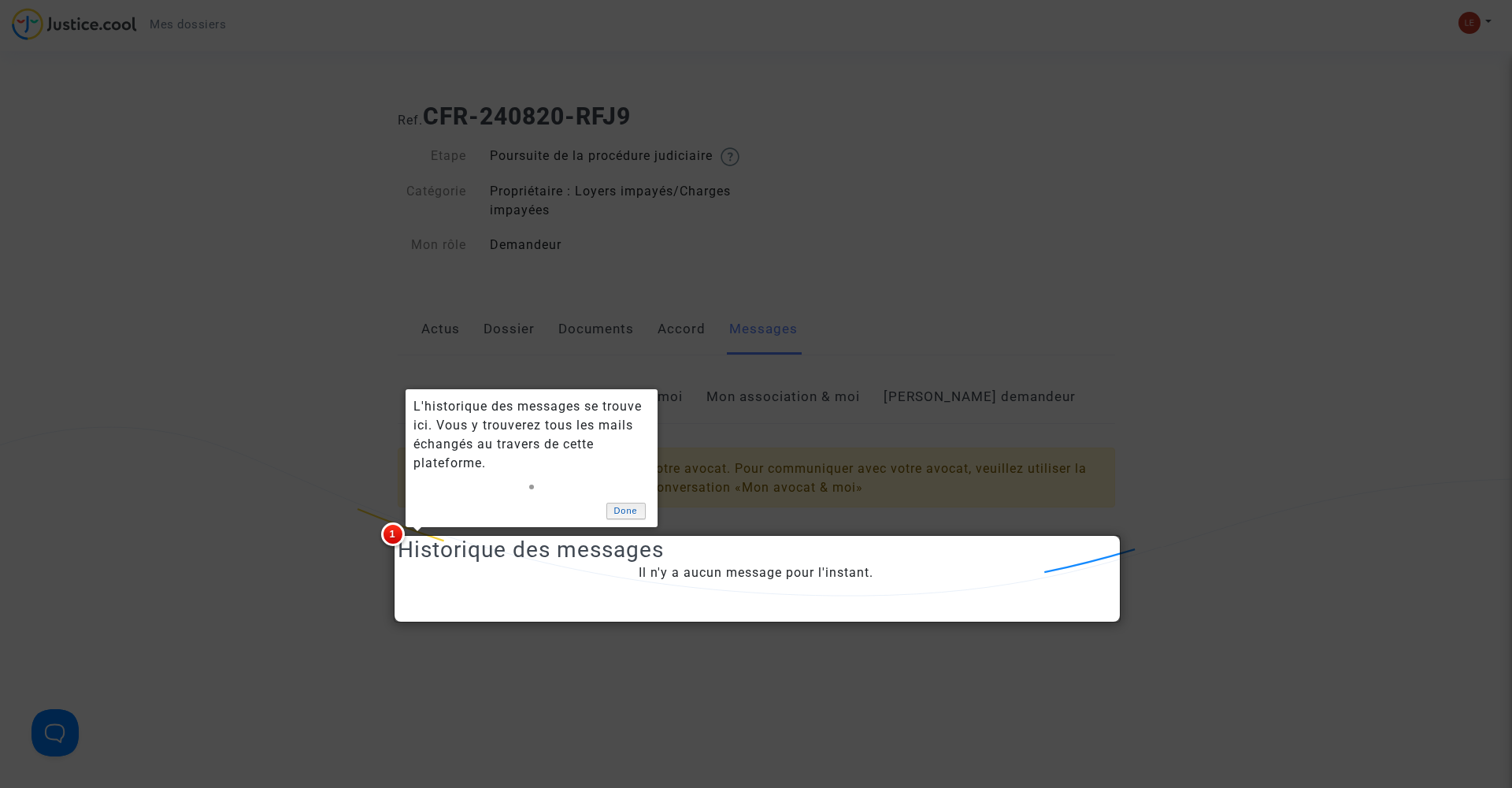
click at [618, 510] on link "Done" at bounding box center [626, 510] width 40 height 16
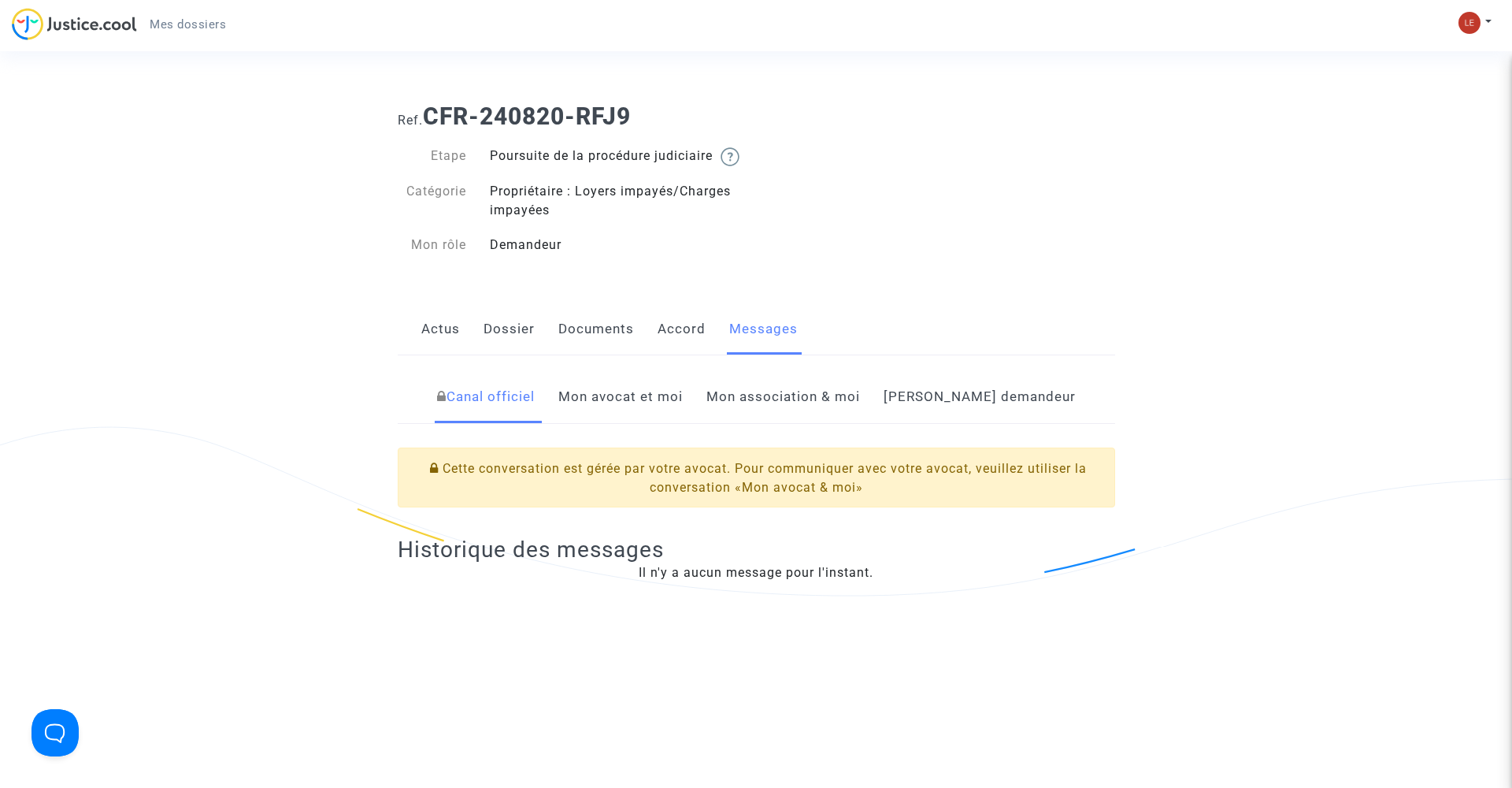
click at [683, 412] on link "Mon avocat et moi" at bounding box center [620, 397] width 125 height 52
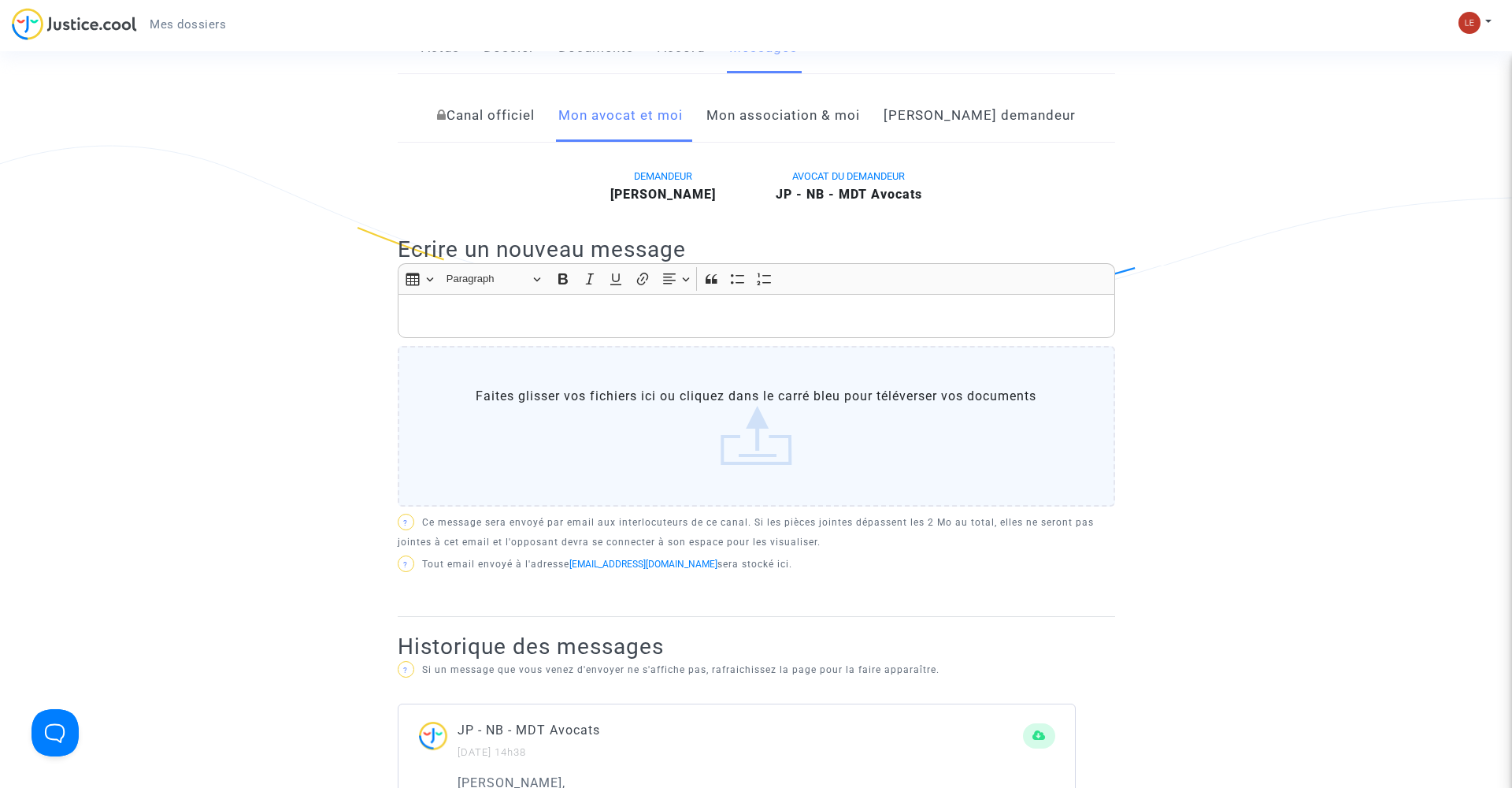
scroll to position [278, 0]
click at [521, 328] on p "Rich Text Editor, main" at bounding box center [756, 318] width 701 height 20
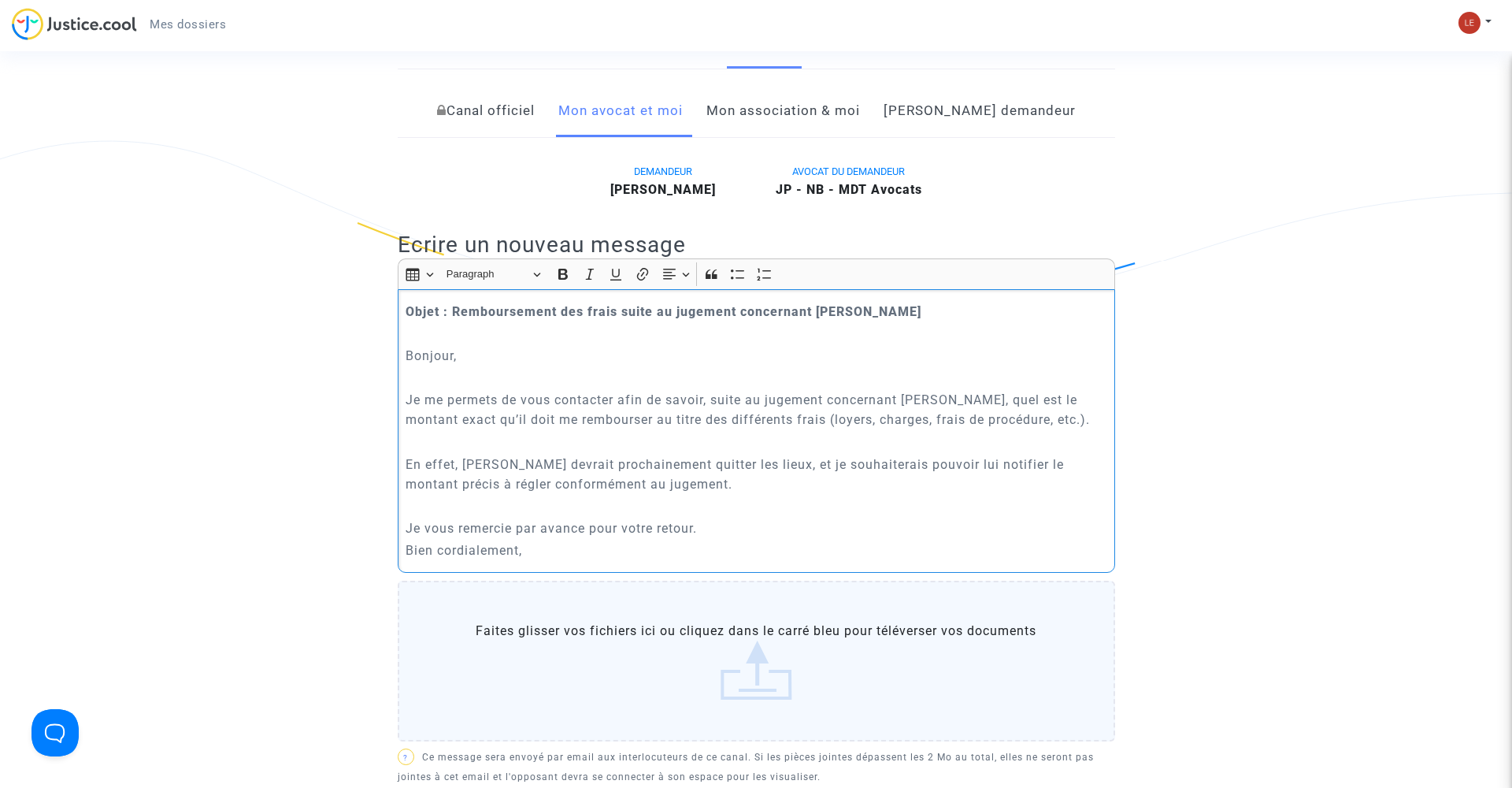
scroll to position [288, 0]
drag, startPoint x: 882, startPoint y: 439, endPoint x: 781, endPoint y: 439, distance: 101.0
click at [781, 428] on p "Je me permets de vous contacter afin de savoir, suite au jugement concernant M.…" at bounding box center [756, 408] width 701 height 40
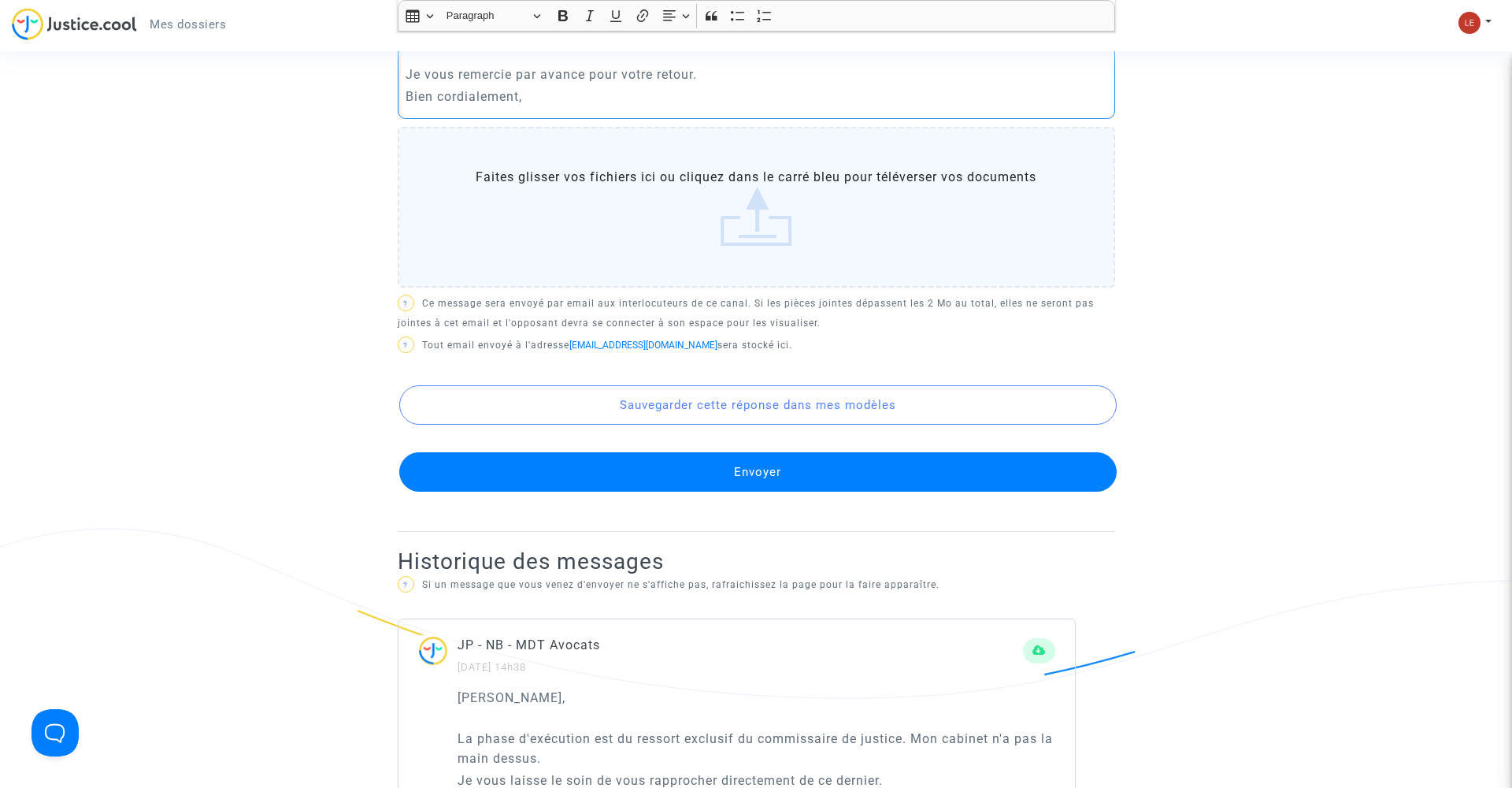
scroll to position [741, 0]
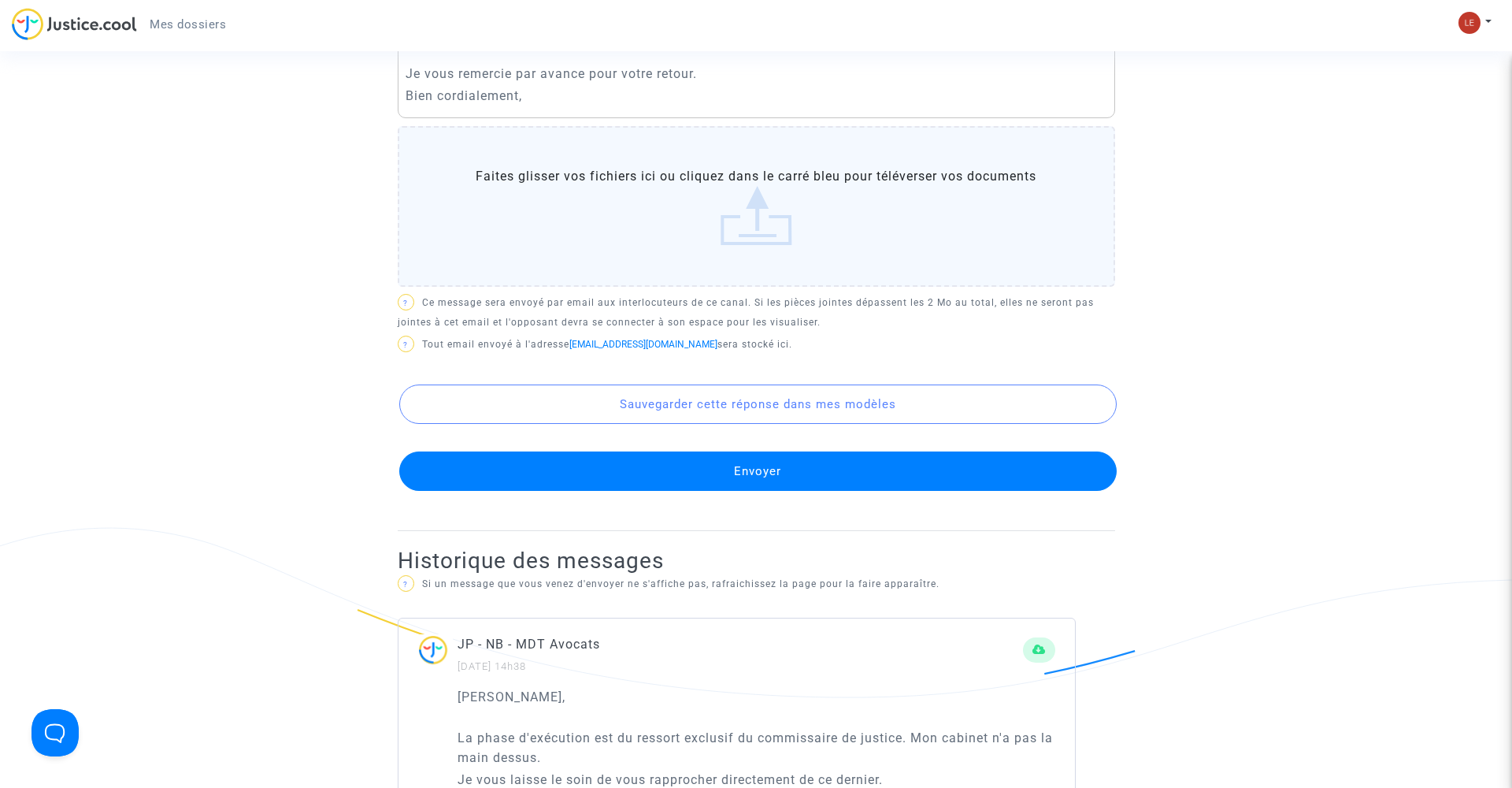
click at [741, 483] on button "Envoyer" at bounding box center [758, 471] width 717 height 40
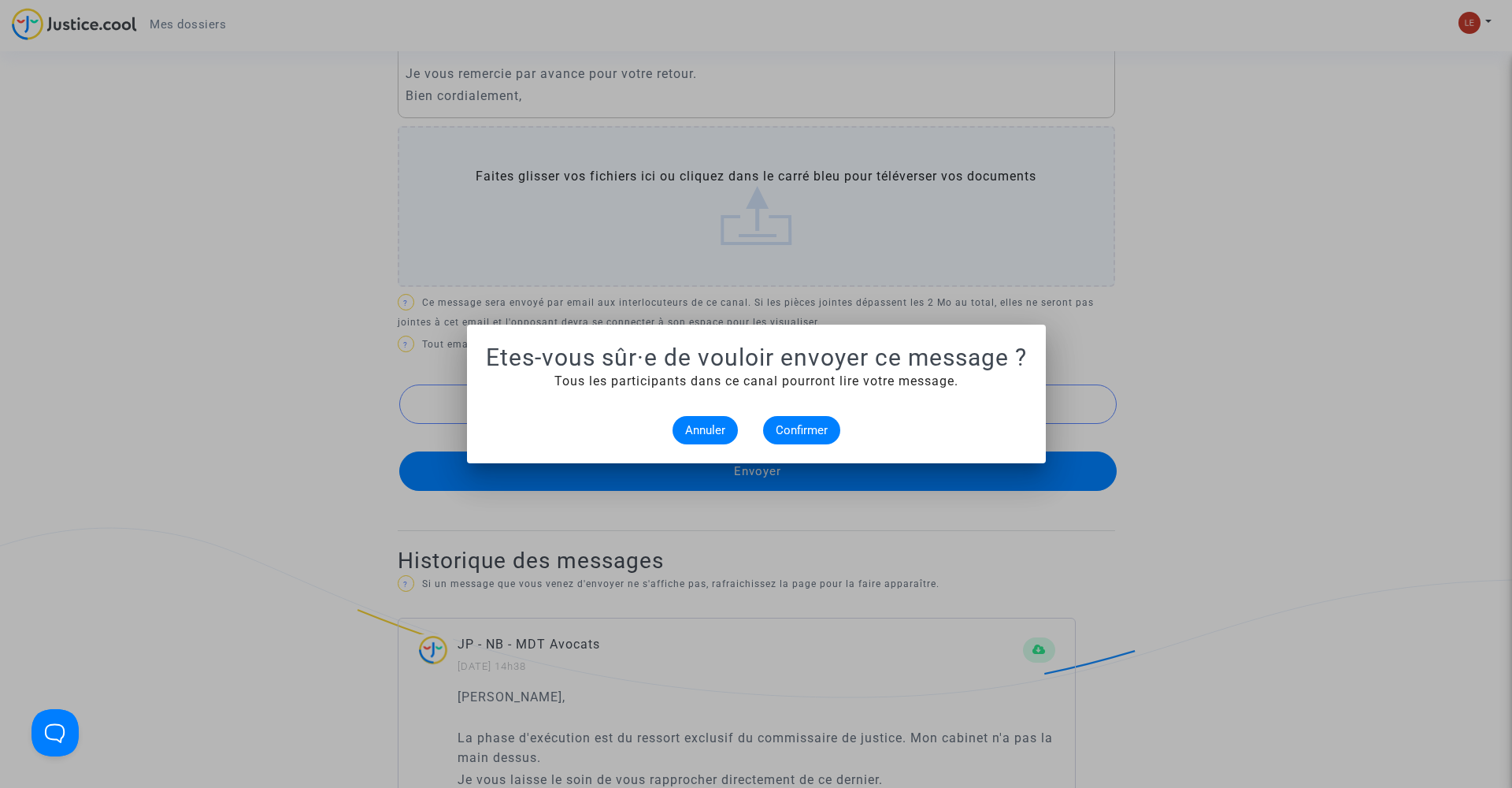
scroll to position [0, 0]
click at [817, 424] on span "Confirmer" at bounding box center [802, 430] width 52 height 14
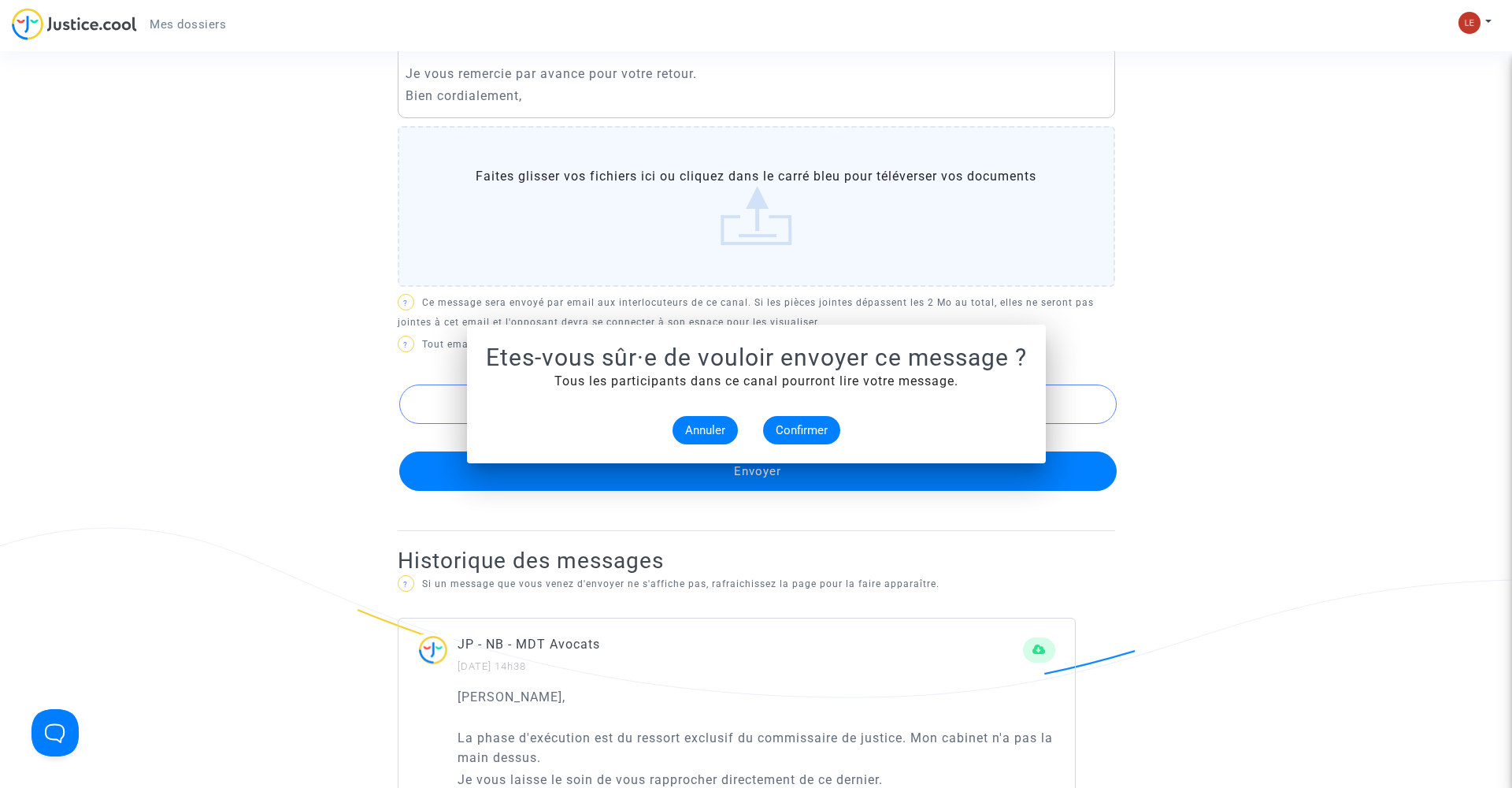
scroll to position [741, 0]
